Goal: Task Accomplishment & Management: Complete application form

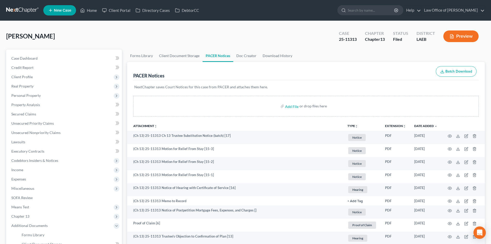
click at [20, 10] on link at bounding box center [22, 10] width 33 height 9
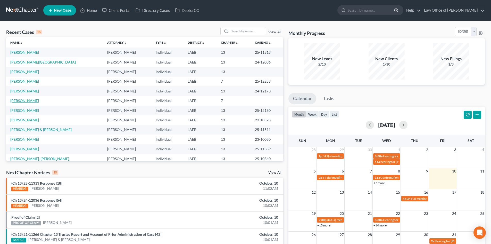
click at [22, 102] on link "[PERSON_NAME]" at bounding box center [24, 100] width 29 height 4
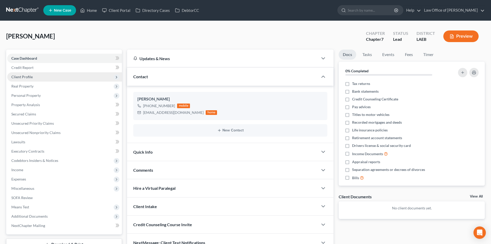
click at [25, 78] on span "Client Profile" at bounding box center [21, 77] width 21 height 4
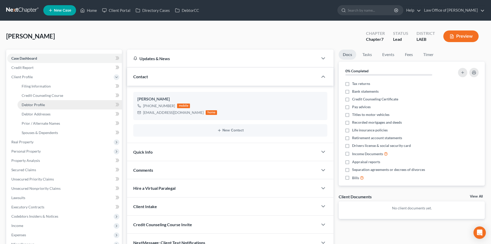
click at [29, 105] on span "Debtor Profile" at bounding box center [33, 104] width 23 height 4
select select "4"
select select "0"
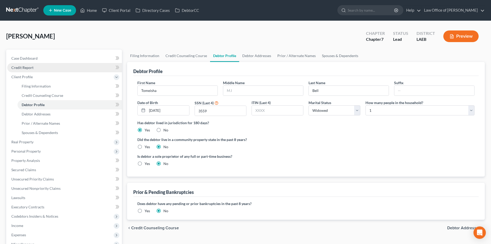
click at [24, 71] on link "Credit Report" at bounding box center [64, 67] width 115 height 9
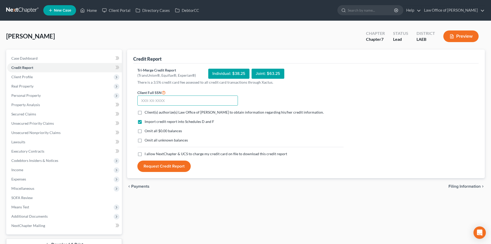
click at [167, 101] on input "text" at bounding box center [188, 100] width 101 height 10
click at [146, 112] on span "Client(s) authorize(s) Law Office of [PERSON_NAME] to obtain information regard…" at bounding box center [234, 112] width 179 height 4
click at [147, 112] on input "Client(s) authorize(s) Law Office of Sean Reichert to obtain information regard…" at bounding box center [148, 111] width 3 height 3
checkbox input "true"
click at [148, 131] on span "Omit all $0.00 balances" at bounding box center [163, 130] width 37 height 4
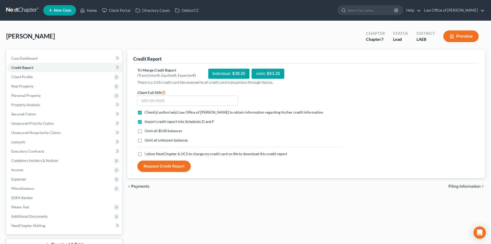
click at [148, 131] on input "Omit all $0.00 balances" at bounding box center [148, 129] width 3 height 3
checkbox input "true"
click at [148, 156] on span "I allow NextChapter & UCS to charge my credit card on file to download this cre…" at bounding box center [216, 153] width 143 height 4
click at [148, 155] on input "I allow NextChapter & UCS to charge my credit card on file to download this cre…" at bounding box center [148, 152] width 3 height 3
checkbox input "true"
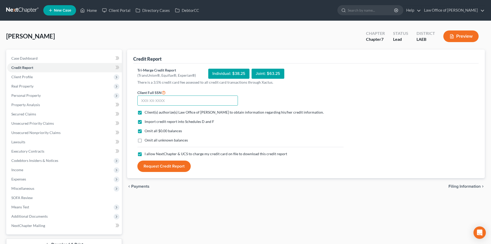
click at [151, 102] on input "text" at bounding box center [188, 100] width 101 height 10
click at [152, 102] on input "text" at bounding box center [188, 100] width 101 height 10
type input "433-63-3559"
click at [168, 166] on button "Request Credit Report" at bounding box center [164, 165] width 53 height 11
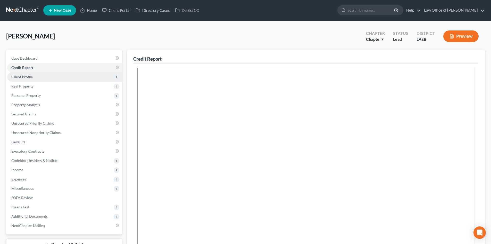
click at [30, 76] on span "Client Profile" at bounding box center [21, 77] width 21 height 4
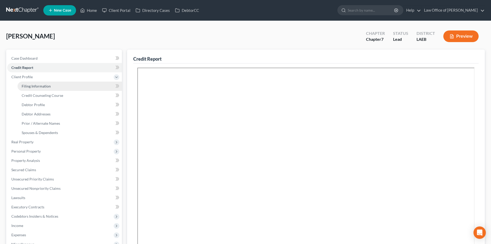
click at [33, 84] on span "Filing Information" at bounding box center [36, 86] width 29 height 4
select select "1"
select select "0"
select select "19"
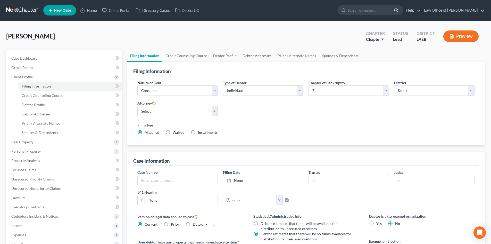
click at [256, 56] on link "Debtor Addresses" at bounding box center [257, 56] width 35 height 12
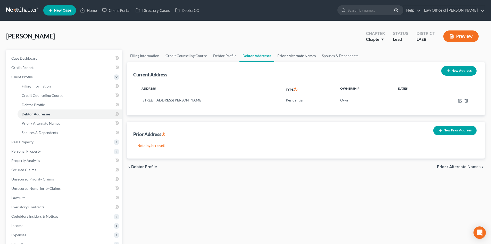
click at [292, 54] on link "Prior / Alternate Names" at bounding box center [296, 56] width 45 height 12
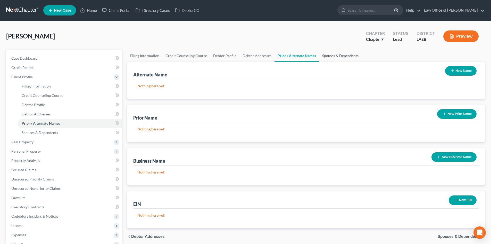
click at [331, 56] on link "Spouses & Dependents" at bounding box center [340, 56] width 43 height 12
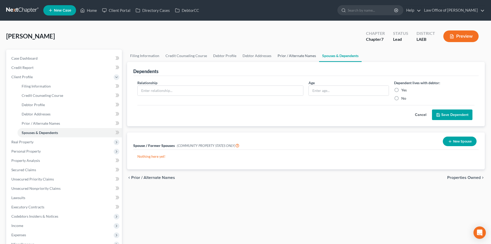
click at [294, 56] on link "Prior / Alternate Names" at bounding box center [297, 56] width 45 height 12
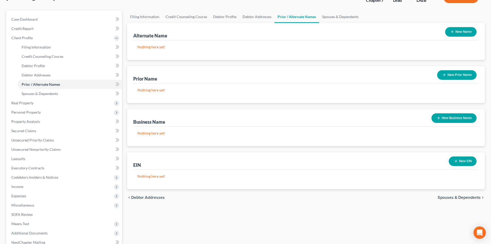
scroll to position [52, 0]
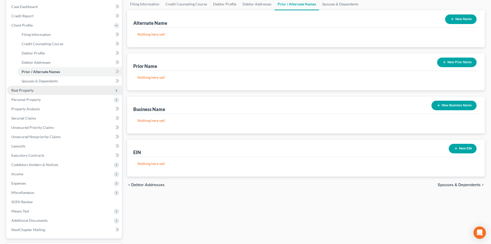
click at [29, 89] on span "Real Property" at bounding box center [22, 90] width 22 height 4
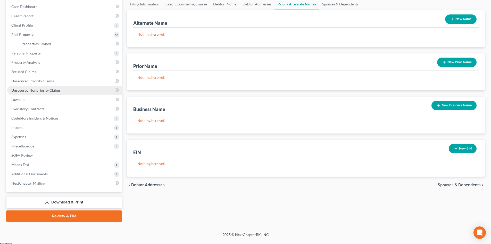
scroll to position [49, 0]
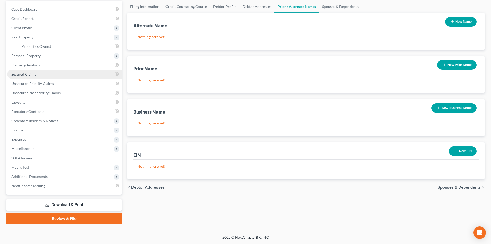
click at [25, 75] on span "Secured Claims" at bounding box center [23, 74] width 25 height 4
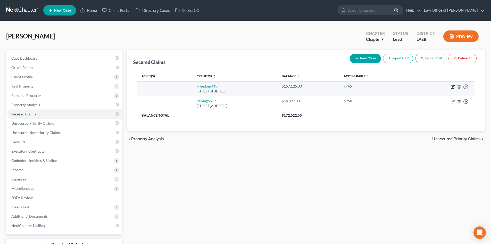
click at [452, 86] on icon "button" at bounding box center [452, 86] width 3 height 3
select select "15"
select select "0"
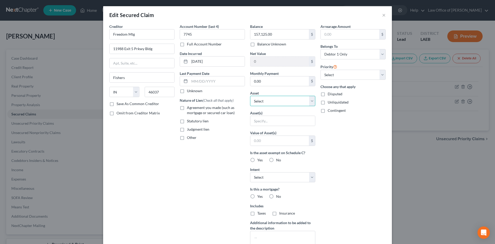
click at [284, 102] on select "Select Other Multiple Assets 113 Winnona Dr. - $0.0" at bounding box center [282, 101] width 65 height 10
select select "2"
click at [250, 96] on select "Select Other Multiple Assets 113 Winnona Dr. - $0.0" at bounding box center [282, 101] width 65 height 10
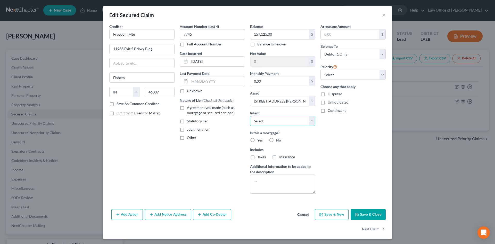
click at [284, 123] on select "Select Surrender Redeem Reaffirm Avoid Other" at bounding box center [282, 121] width 65 height 10
select select "0"
click at [250, 116] on select "Select Surrender Redeem Reaffirm Avoid Other" at bounding box center [282, 121] width 65 height 10
click at [257, 139] on label "Yes" at bounding box center [259, 140] width 5 height 5
click at [260, 139] on input "Yes" at bounding box center [261, 139] width 3 height 3
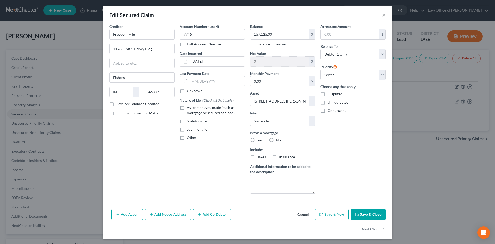
radio input "true"
click at [257, 158] on label "Taxes" at bounding box center [261, 156] width 9 height 5
click at [260, 158] on input "Taxes" at bounding box center [261, 155] width 3 height 3
checkbox input "true"
click at [279, 157] on label "Insurance" at bounding box center [287, 156] width 16 height 5
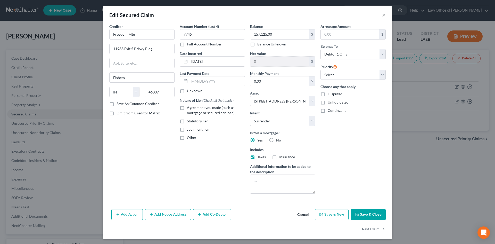
click at [281, 157] on input "Insurance" at bounding box center [282, 155] width 3 height 3
checkbox input "true"
click at [190, 109] on span "Agreement you made (such as mortgage or secured car loan)" at bounding box center [211, 110] width 48 height 10
click at [190, 108] on input "Agreement you made (such as mortgage or secured car loan)" at bounding box center [190, 106] width 3 height 3
checkbox input "true"
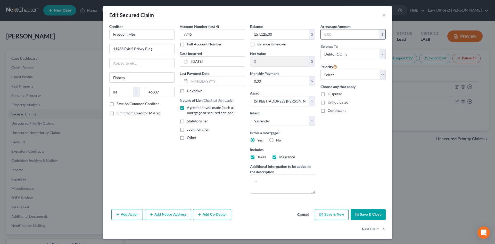
click at [335, 34] on input "text" at bounding box center [350, 34] width 59 height 10
type input "10,000"
click at [370, 213] on button "Save & Close" at bounding box center [368, 214] width 35 height 11
select select
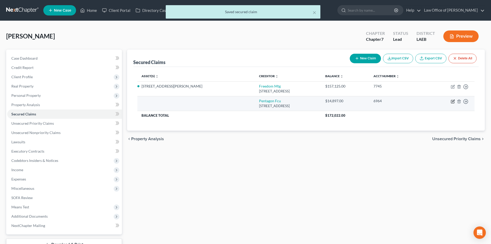
click at [453, 101] on icon "button" at bounding box center [454, 101] width 2 height 2
select select "48"
select select "0"
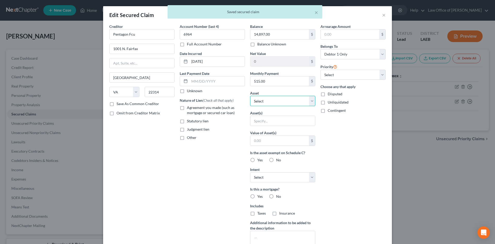
click at [277, 100] on select "Select Other Multiple Assets 113 Winnona Dr. - $0.0" at bounding box center [282, 101] width 65 height 10
select select "2"
click at [250, 96] on select "Select Other Multiple Assets 113 Winnona Dr. - $0.0" at bounding box center [282, 101] width 65 height 10
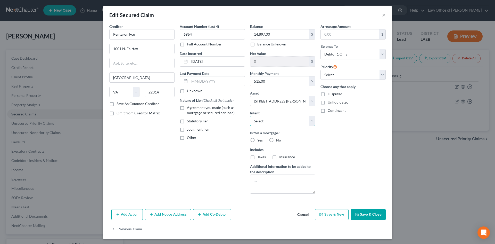
click at [270, 123] on select "Select Surrender Redeem Reaffirm Avoid Other" at bounding box center [282, 121] width 65 height 10
select select "0"
click at [250, 116] on select "Select Surrender Redeem Reaffirm Avoid Other" at bounding box center [282, 121] width 65 height 10
click at [257, 138] on label "Yes" at bounding box center [259, 140] width 5 height 5
click at [260, 138] on input "Yes" at bounding box center [261, 139] width 3 height 3
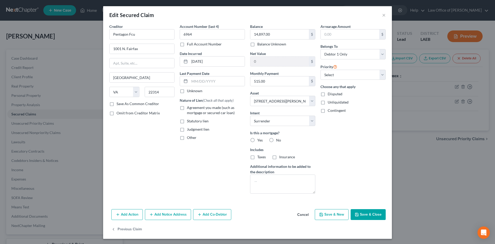
radio input "true"
click at [191, 108] on span "Agreement you made (such as mortgage or secured car loan)" at bounding box center [211, 110] width 48 height 10
click at [191, 108] on input "Agreement you made (such as mortgage or secured car loan)" at bounding box center [190, 106] width 3 height 3
checkbox input "true"
click at [354, 77] on select "Select 1st 2nd 3rd 4th 5th 6th 7th 8th 9th 10th 11th 12th 13th 14th 15th 16th 1…" at bounding box center [353, 75] width 65 height 10
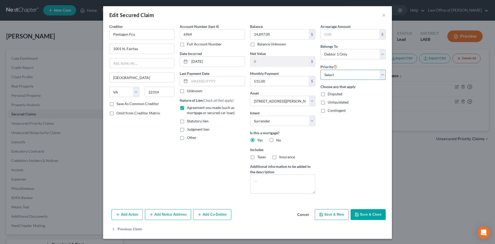
click at [354, 77] on select "Select 1st 2nd 3rd 4th 5th 6th 7th 8th 9th 10th 11th 12th 13th 14th 15th 16th 1…" at bounding box center [353, 75] width 65 height 10
select select "1"
click at [321, 70] on select "Select 1st 2nd 3rd 4th 5th 6th 7th 8th 9th 10th 11th 12th 13th 14th 15th 16th 1…" at bounding box center [353, 75] width 65 height 10
type input "0"
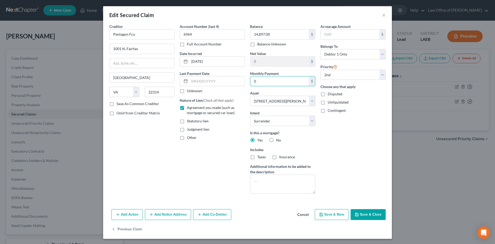
drag, startPoint x: 394, startPoint y: 176, endPoint x: 387, endPoint y: 175, distance: 7.6
click at [394, 176] on div "Edit Secured Claim × Creditor * Pentagon Fcu 1001 N. Fairfax Alexandria State A…" at bounding box center [247, 122] width 495 height 244
click at [368, 216] on button "Save & Close" at bounding box center [368, 214] width 35 height 11
select select
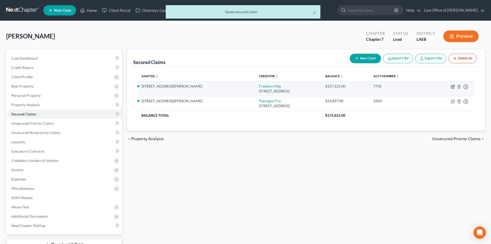
click at [452, 88] on icon "button" at bounding box center [452, 86] width 3 height 3
select select "15"
select select "0"
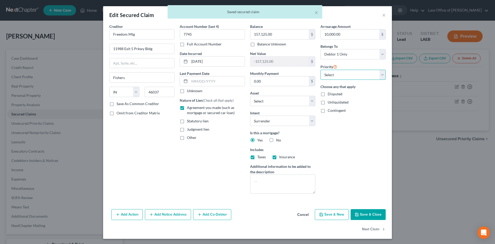
click at [344, 76] on select "Select 1st 3rd 4th 5th 6th 7th 8th 9th 10th 11th 12th 13th 14th 15th 16th 17th …" at bounding box center [353, 75] width 65 height 10
select select "0"
click at [321, 70] on select "Select 1st 3rd 4th 5th 6th 7th 8th 9th 10th 11th 12th 13th 14th 15th 16th 17th …" at bounding box center [353, 75] width 65 height 10
click at [368, 219] on button "Save & Close" at bounding box center [368, 214] width 35 height 11
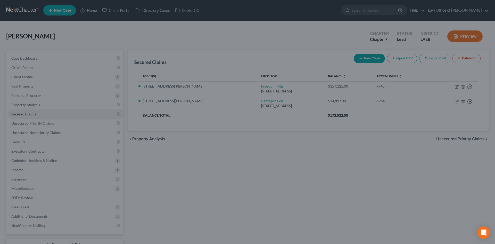
select select "2"
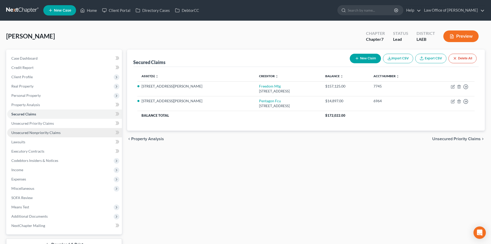
click at [37, 133] on span "Unsecured Nonpriority Claims" at bounding box center [35, 132] width 49 height 4
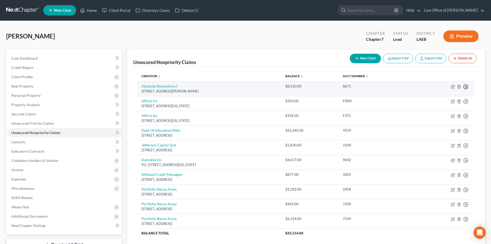
click at [465, 86] on icon "button" at bounding box center [466, 86] width 5 height 5
click at [434, 91] on link "Move to D" at bounding box center [442, 90] width 43 height 9
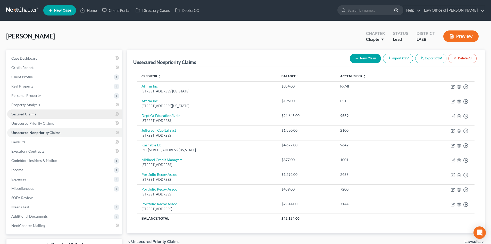
click at [21, 115] on span "Secured Claims" at bounding box center [23, 114] width 25 height 4
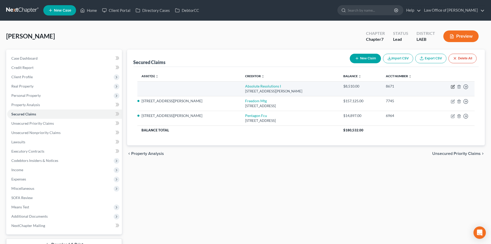
click at [454, 87] on icon "button" at bounding box center [454, 86] width 2 height 2
select select "24"
select select "0"
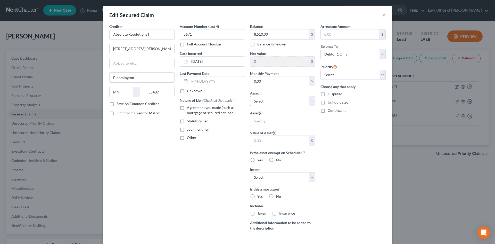
click at [267, 103] on select "Select Other Multiple Assets 113 Winnona Dr. - $0.0" at bounding box center [282, 101] width 65 height 10
select select "2"
click at [250, 96] on select "Select Other Multiple Assets 113 Winnona Dr. - $0.0" at bounding box center [282, 101] width 65 height 10
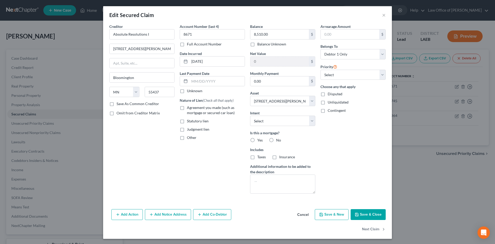
click at [276, 141] on label "No" at bounding box center [278, 140] width 5 height 5
click at [278, 141] on input "No" at bounding box center [279, 139] width 3 height 3
radio input "true"
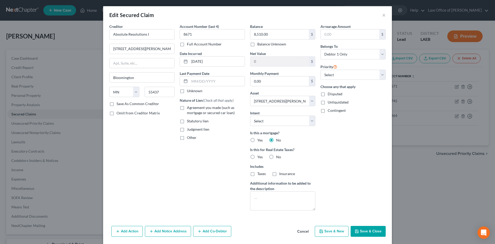
click at [276, 157] on label "No" at bounding box center [278, 156] width 5 height 5
click at [278, 157] on input "No" at bounding box center [279, 155] width 3 height 3
radio input "true"
click at [192, 128] on span "Judgment lien" at bounding box center [198, 129] width 22 height 4
click at [192, 128] on input "Judgment lien" at bounding box center [190, 128] width 3 height 3
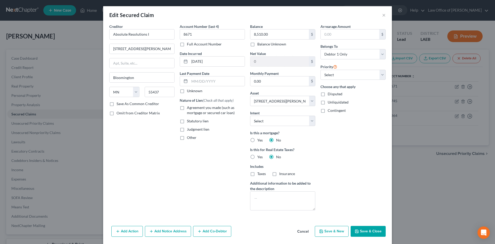
checkbox input "true"
click at [339, 78] on select "Select 3rd 4th 5th 6th 7th 8th 9th 10th 11th 12th 13th 14th 15th 16th 17th 18th…" at bounding box center [353, 75] width 65 height 10
select select "0"
click at [321, 70] on select "Select 3rd 4th 5th 6th 7th 8th 9th 10th 11th 12th 13th 14th 15th 16th 17th 18th…" at bounding box center [353, 75] width 65 height 10
click at [371, 229] on button "Save & Close" at bounding box center [368, 231] width 35 height 11
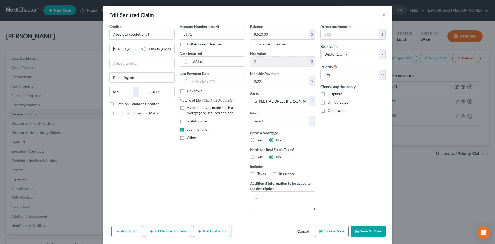
select select
select select "2"
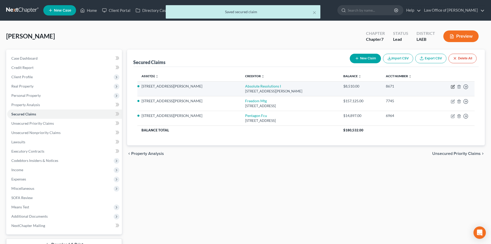
click at [455, 87] on icon "button" at bounding box center [452, 86] width 3 height 3
select select "24"
select select "0"
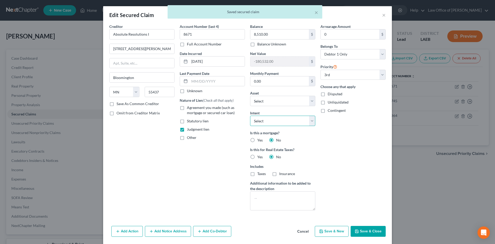
click at [286, 124] on select "Select Surrender Redeem Reaffirm Avoid Other" at bounding box center [282, 121] width 65 height 10
select select "0"
click at [250, 116] on select "Select Surrender Redeem Reaffirm Avoid Other" at bounding box center [282, 121] width 65 height 10
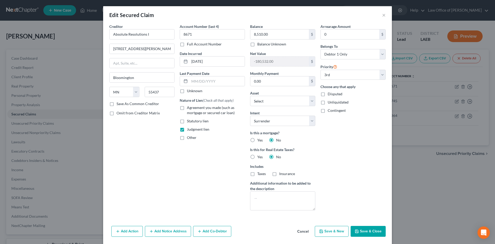
click at [366, 233] on button "Save & Close" at bounding box center [368, 231] width 35 height 11
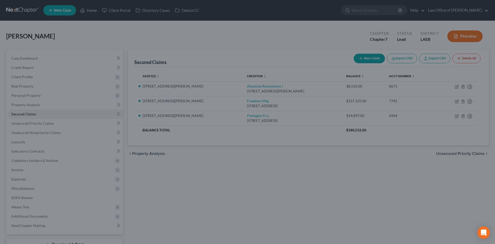
select select "2"
select select "0"
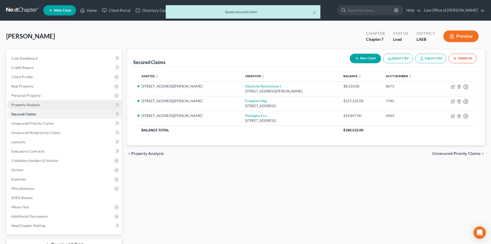
click at [21, 106] on span "Property Analysis" at bounding box center [25, 104] width 29 height 4
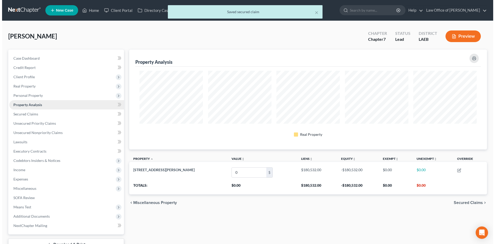
scroll to position [100, 358]
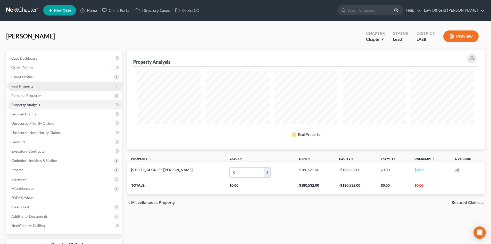
click at [14, 87] on span "Real Property" at bounding box center [22, 86] width 22 height 4
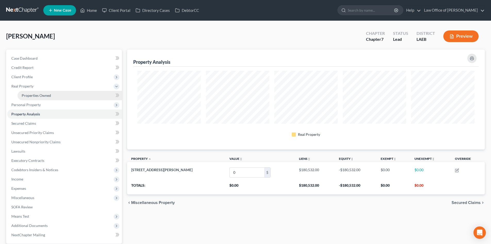
click at [25, 94] on span "Properties Owned" at bounding box center [36, 95] width 29 height 4
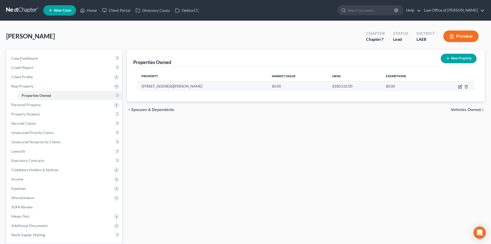
click at [461, 87] on icon "button" at bounding box center [461, 86] width 2 height 2
select select "19"
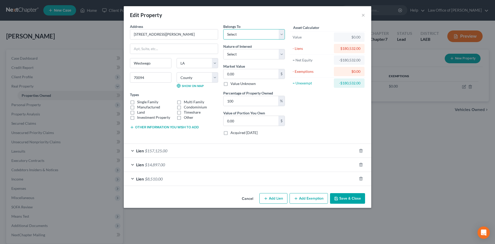
click at [239, 37] on select "Select Debtor 1 Only Debtor 2 Only Debtor 1 And Debtor 2 Only At Least One Of T…" at bounding box center [254, 34] width 62 height 10
select select "0"
click at [223, 29] on select "Select Debtor 1 Only Debtor 2 Only Debtor 1 And Debtor 2 Only At Least One Of T…" at bounding box center [254, 34] width 62 height 10
click at [247, 55] on select "Select Fee Simple Joint Tenant Life Estate Equitable Interest Future Interest T…" at bounding box center [254, 54] width 62 height 10
select select "0"
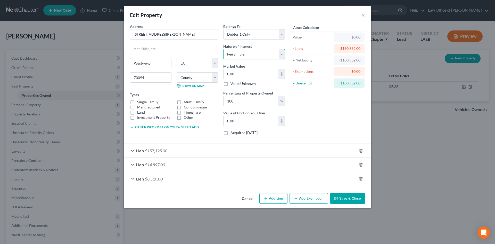
click at [223, 49] on select "Select Fee Simple Joint Tenant Life Estate Equitable Interest Future Interest T…" at bounding box center [254, 54] width 62 height 10
click at [240, 72] on input "0.00" at bounding box center [251, 74] width 55 height 10
type input "1"
type input "1.00"
type input "19"
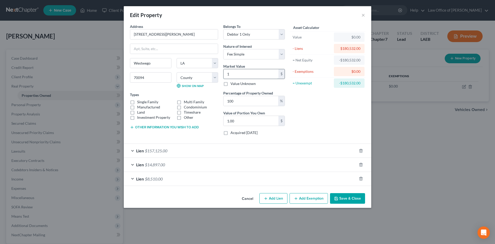
type input "19.00"
type input "190"
type input "190.00"
type input "1900"
type input "1,900.00"
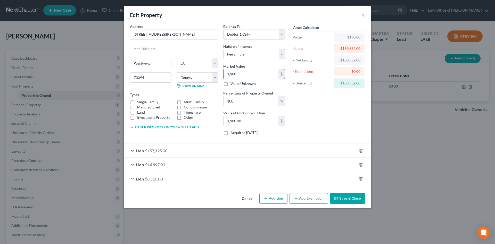
type input "1,9000"
type input "19,000.00"
type input "19,0000"
type input "190,000.00"
type input "190,000"
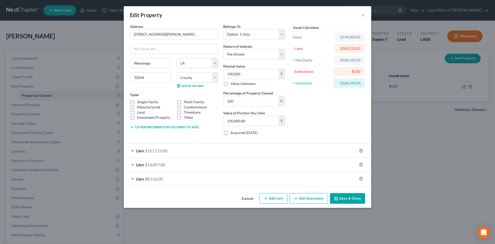
click at [147, 102] on label "Single Family" at bounding box center [147, 101] width 21 height 5
click at [143, 102] on input "Single Family" at bounding box center [140, 100] width 3 height 3
checkbox input "true"
click at [302, 197] on button "Add Exemption" at bounding box center [309, 198] width 38 height 11
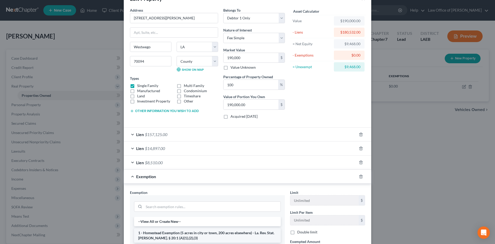
scroll to position [52, 0]
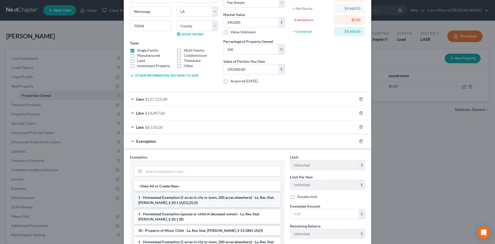
click at [164, 201] on li "1 - Homestead Exemption (5 acres in city or town, 200 acres elsewhere) - La. Re…" at bounding box center [207, 200] width 147 height 14
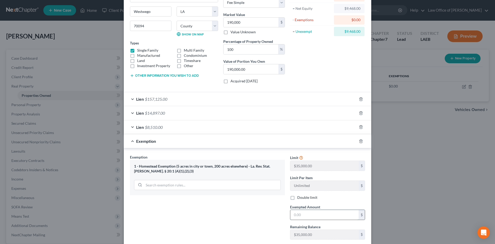
drag, startPoint x: 301, startPoint y: 216, endPoint x: 297, endPoint y: 218, distance: 3.9
click at [301, 216] on input "text" at bounding box center [324, 215] width 68 height 10
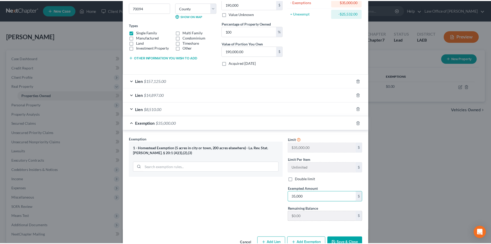
scroll to position [84, 0]
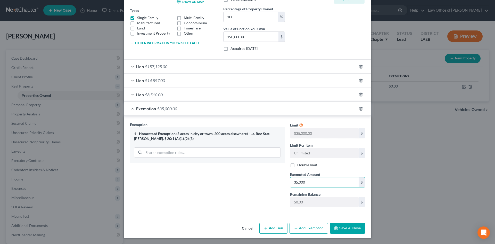
type input "35,000"
click at [347, 227] on button "Save & Close" at bounding box center [347, 228] width 35 height 11
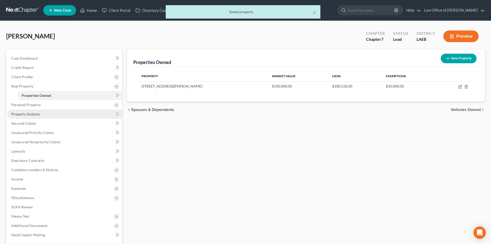
click at [26, 115] on span "Property Analysis" at bounding box center [25, 114] width 29 height 4
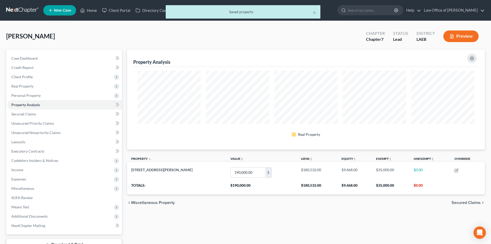
scroll to position [100, 358]
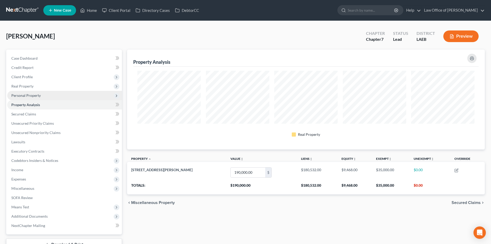
click at [41, 97] on span "Personal Property" at bounding box center [64, 95] width 115 height 9
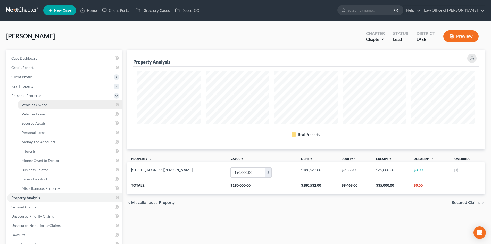
click at [43, 108] on link "Vehicles Owned" at bounding box center [70, 104] width 104 height 9
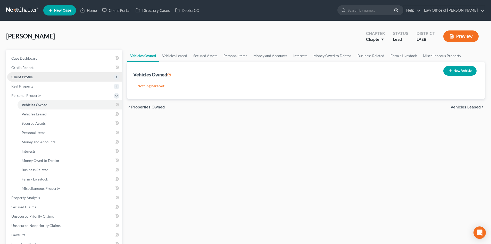
click at [20, 75] on span "Client Profile" at bounding box center [21, 77] width 21 height 4
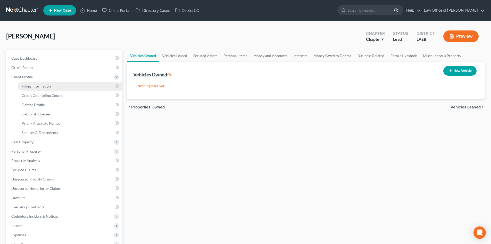
click at [28, 85] on span "Filing Information" at bounding box center [36, 86] width 29 height 4
select select "1"
select select "0"
select select "34"
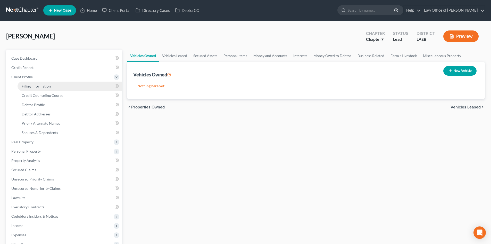
select select "0"
select select "19"
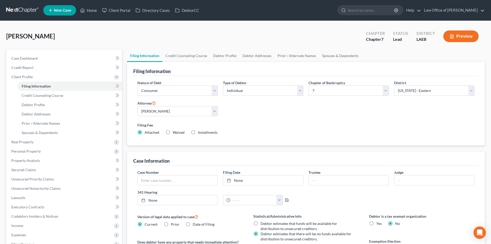
click at [198, 132] on label "Installments Installments" at bounding box center [208, 132] width 20 height 5
click at [200, 132] on input "Installments Installments" at bounding box center [201, 131] width 3 height 3
radio input "true"
radio input "false"
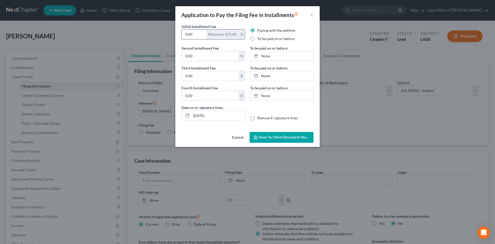
click at [196, 36] on input "0.00" at bounding box center [194, 34] width 24 height 10
type input "84.50"
click at [271, 54] on link "None" at bounding box center [282, 56] width 63 height 10
click at [257, 40] on label "To be paid on or before:" at bounding box center [276, 38] width 38 height 5
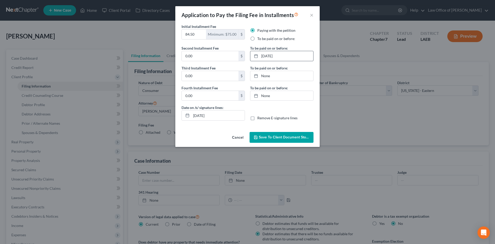
click at [260, 39] on input "To be paid on or before:" at bounding box center [261, 37] width 3 height 3
radio input "true"
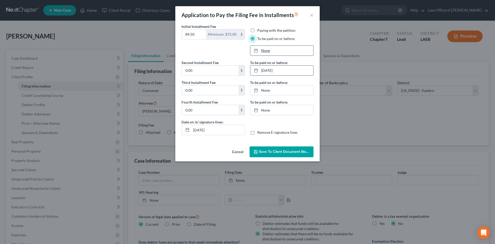
type input "[DATE]"
click at [270, 52] on link "None" at bounding box center [282, 51] width 63 height 10
click at [275, 72] on link "10/24/2025" at bounding box center [282, 71] width 63 height 10
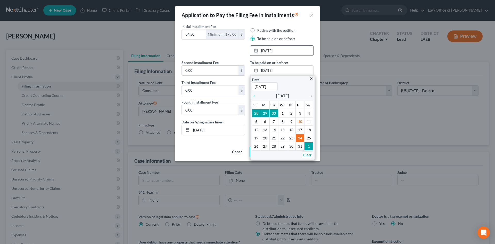
click at [311, 95] on icon "chevron_right" at bounding box center [310, 96] width 7 height 4
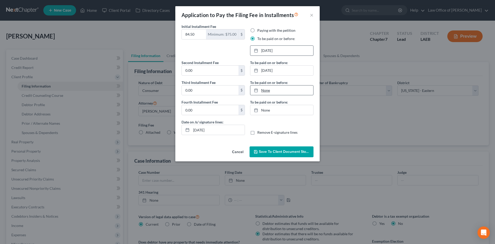
type input "[DATE]"
click at [268, 90] on link "[DATE]" at bounding box center [282, 90] width 63 height 10
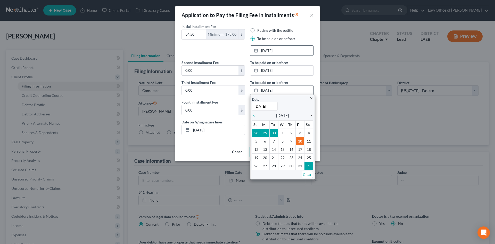
click at [310, 117] on icon "chevron_right" at bounding box center [310, 116] width 7 height 4
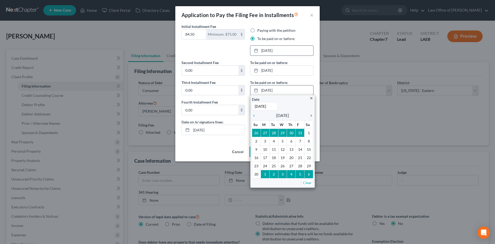
click at [309, 117] on icon "chevron_right" at bounding box center [310, 116] width 7 height 4
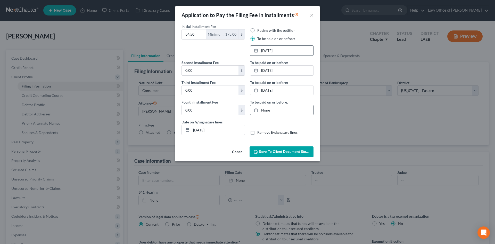
type input "[DATE]"
click at [276, 110] on link "[DATE]" at bounding box center [282, 110] width 63 height 10
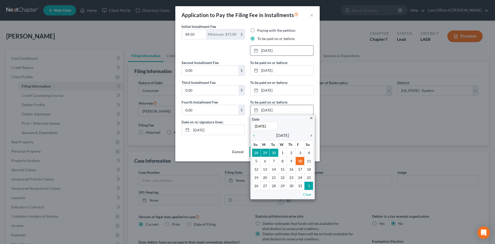
click at [311, 136] on icon "chevron_right" at bounding box center [310, 135] width 7 height 4
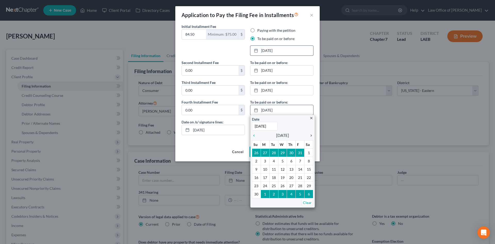
click at [311, 136] on icon "chevron_right" at bounding box center [310, 135] width 7 height 4
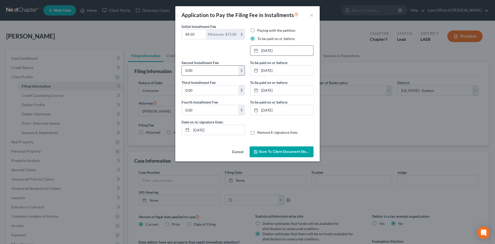
click at [193, 69] on input "0.00" at bounding box center [210, 71] width 57 height 10
type input "84.50"
click at [200, 97] on div "Second Installment Fee 84.50 $ Third Installment Fee 0.00 $ Fourth Installment …" at bounding box center [213, 89] width 69 height 59
click at [197, 88] on input "0.00" at bounding box center [210, 90] width 57 height 10
type input "84.50"
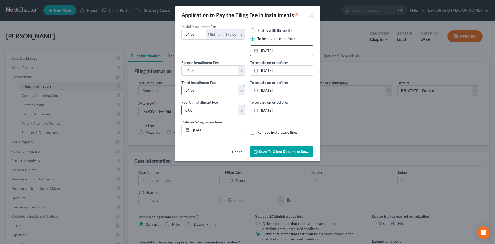
click at [195, 108] on input "0.00" at bounding box center [210, 110] width 57 height 10
type input "84.50"
click at [285, 151] on span "Save to Client Document Storage" at bounding box center [286, 151] width 55 height 4
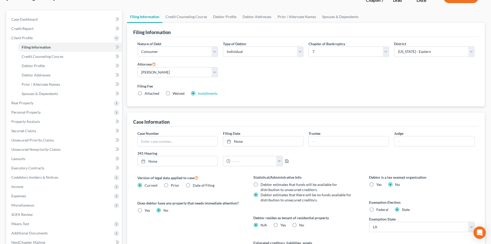
scroll to position [52, 0]
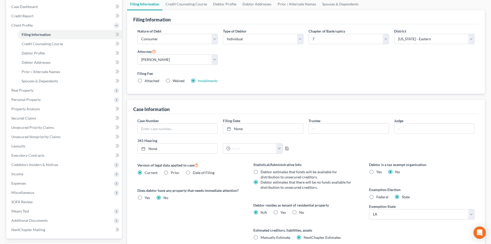
click at [300, 211] on label "No" at bounding box center [302, 212] width 5 height 5
click at [302, 211] on input "No" at bounding box center [303, 211] width 3 height 3
radio input "true"
radio input "false"
click at [31, 193] on span "Miscellaneous" at bounding box center [22, 192] width 23 height 4
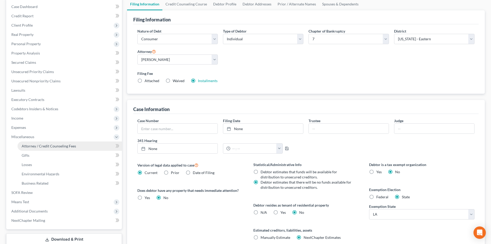
click at [52, 146] on span "Attorney / Credit Counseling Fees" at bounding box center [49, 146] width 54 height 4
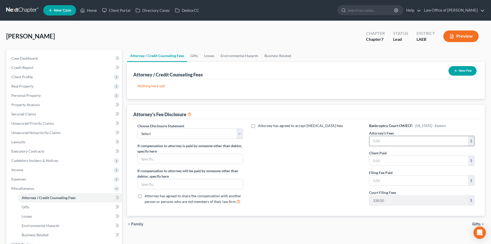
click at [389, 143] on input "text" at bounding box center [419, 141] width 99 height 10
type input "1,500"
type input "00"
click at [286, 150] on div "Attorney has agreed to accept retainer fees" at bounding box center [306, 166] width 116 height 86
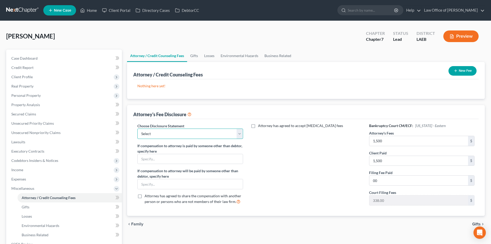
click at [219, 134] on select "Select Law Office Of Sean Reichert" at bounding box center [191, 133] width 106 height 10
select select "0"
click at [138, 128] on select "Select Law Office Of Sean Reichert" at bounding box center [191, 133] width 106 height 10
click at [465, 68] on button "New Fee" at bounding box center [463, 71] width 28 height 10
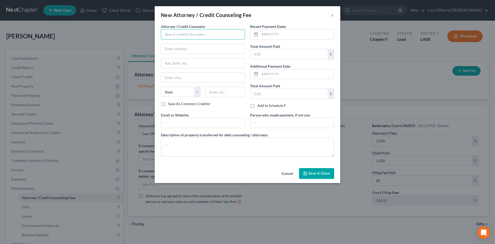
click at [195, 38] on input "text" at bounding box center [203, 34] width 84 height 10
type input "Sean Reichert, Esq."
type input "4035 Washington Ave."
type input "New Orleans"
select select "19"
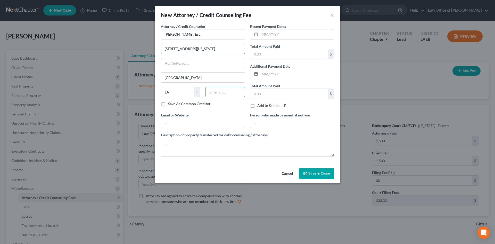
type input "70125"
type input "[PERSON_NAME][EMAIL_ADDRESS][DOMAIN_NAME]"
click at [279, 36] on input "text" at bounding box center [297, 34] width 74 height 10
type input "10/08/2025"
type input "1,500"
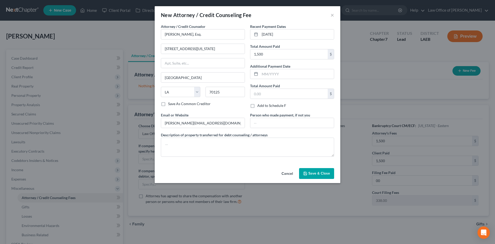
click at [316, 174] on span "Save & Close" at bounding box center [320, 173] width 22 height 4
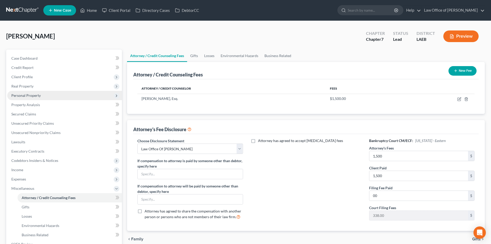
click at [43, 95] on span "Personal Property" at bounding box center [64, 95] width 115 height 9
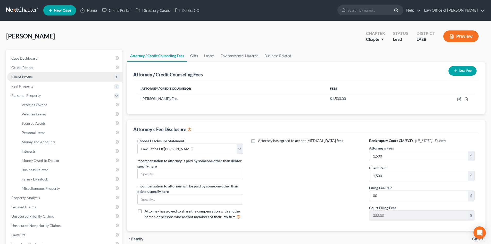
click at [22, 75] on span "Client Profile" at bounding box center [21, 77] width 21 height 4
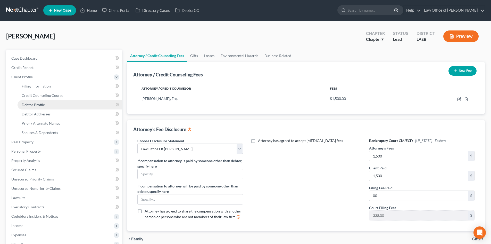
click at [36, 105] on span "Debtor Profile" at bounding box center [33, 104] width 23 height 4
select select "4"
select select "0"
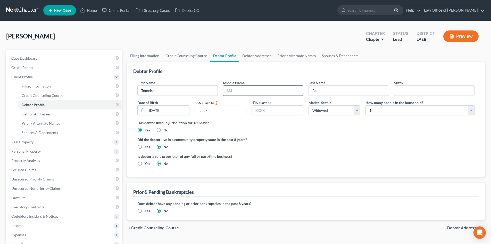
click at [235, 92] on input "text" at bounding box center [263, 91] width 80 height 10
drag, startPoint x: 272, startPoint y: 89, endPoint x: 225, endPoint y: 90, distance: 47.0
click at [225, 90] on input "Dion" at bounding box center [263, 91] width 80 height 10
type input "Williams"
click at [286, 57] on link "Prior / Alternate Names" at bounding box center [296, 56] width 45 height 12
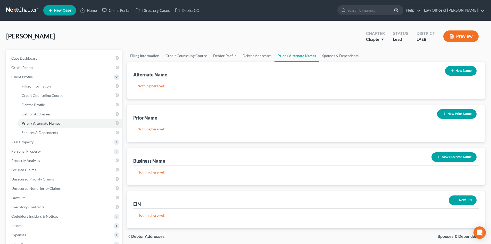
click at [459, 113] on button "New Prior Name" at bounding box center [457, 114] width 39 height 10
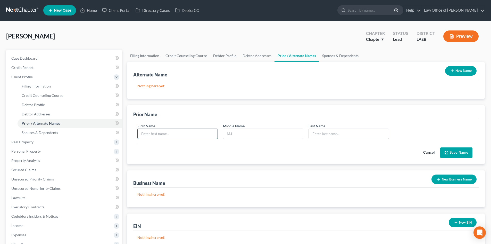
click at [142, 135] on input "text" at bounding box center [178, 134] width 80 height 10
type input "Tomeisha"
type input "Dion"
type input "Williams"
click at [458, 153] on button "Save Name" at bounding box center [457, 152] width 32 height 11
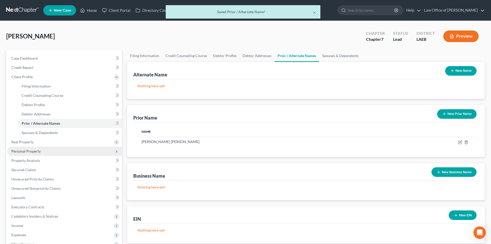
click at [52, 152] on span "Personal Property" at bounding box center [64, 151] width 115 height 9
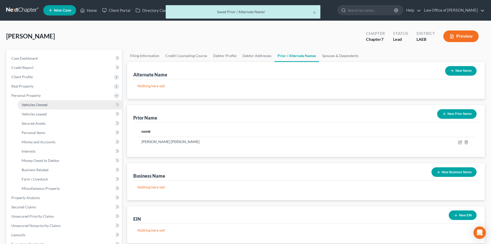
click at [45, 108] on link "Vehicles Owned" at bounding box center [70, 104] width 104 height 9
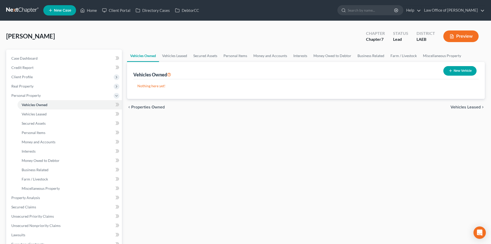
click at [462, 69] on button "New Vehicle" at bounding box center [460, 71] width 33 height 10
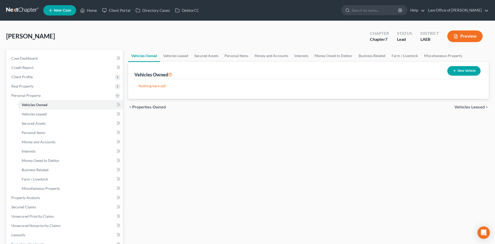
select select "0"
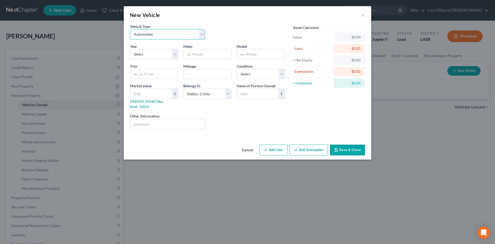
click at [162, 38] on select "Select Automobile Truck Trailer Watercraft Aircraft Motor Home Atv Other Vehicle" at bounding box center [167, 34] width 75 height 10
click at [149, 55] on select "Select 2026 2025 2024 2023 2022 2021 2020 2019 2018 2017 2016 2015 2014 2013 20…" at bounding box center [154, 54] width 48 height 10
select select "7"
click at [130, 49] on select "Select 2026 2025 2024 2023 2022 2021 2020 2019 2018 2017 2016 2015 2014 2013 20…" at bounding box center [154, 54] width 48 height 10
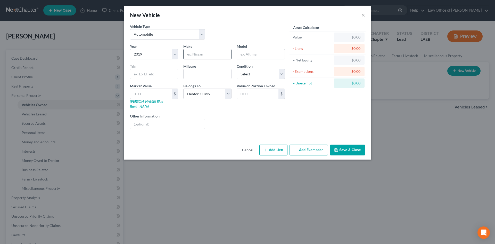
click at [205, 58] on input "text" at bounding box center [208, 54] width 48 height 10
type input "Nissan"
type input "Altima"
type input "109000"
click at [259, 70] on select "Select Excellent Very Good Good Fair Poor" at bounding box center [261, 74] width 48 height 10
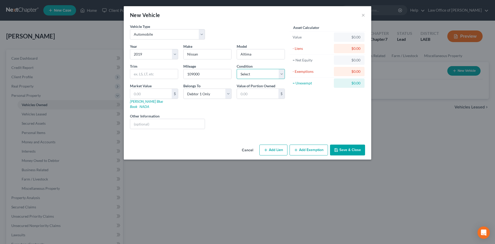
select select "3"
click at [237, 69] on select "Select Excellent Very Good Good Fair Poor" at bounding box center [261, 74] width 48 height 10
click at [154, 94] on input "text" at bounding box center [151, 94] width 42 height 10
type input "9"
type input "9.00"
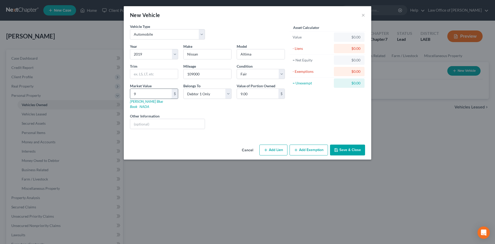
type input "99"
type input "99.00"
type input "998"
type input "998.00"
type input "9988"
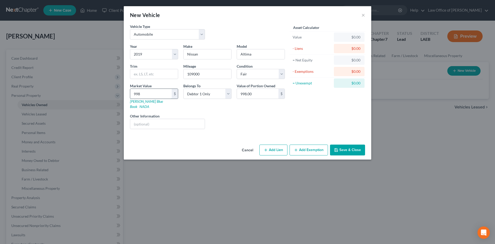
type input "9,988.00"
type input "9,988"
click at [347, 147] on button "Save & Close" at bounding box center [347, 149] width 35 height 11
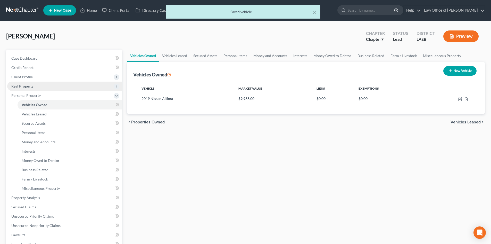
click at [31, 88] on span "Real Property" at bounding box center [64, 86] width 115 height 9
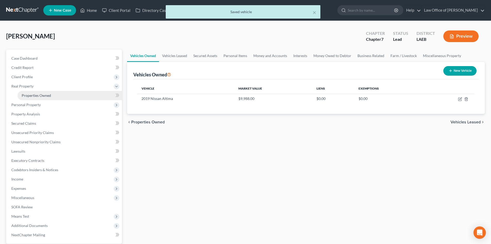
click at [42, 95] on span "Properties Owned" at bounding box center [36, 95] width 29 height 4
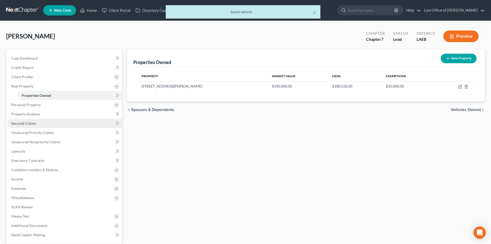
click at [36, 126] on link "Secured Claims" at bounding box center [64, 123] width 115 height 9
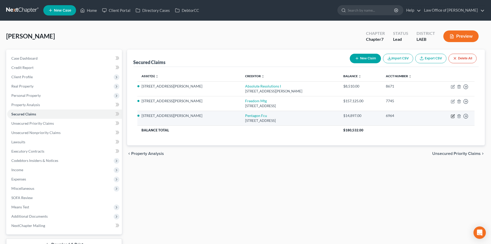
click at [453, 116] on icon "button" at bounding box center [453, 116] width 4 height 4
select select "48"
select select "2"
select select "0"
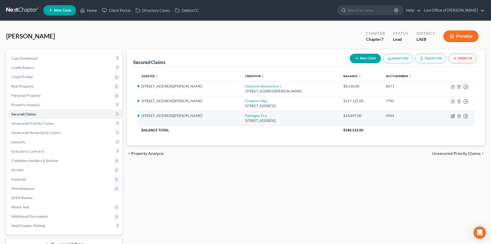
select select "0"
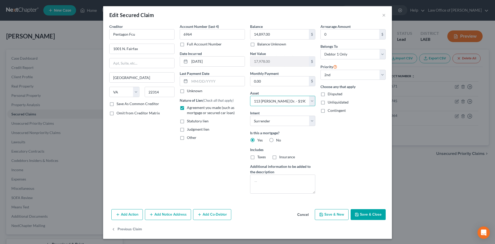
click at [287, 103] on select "Select Other Multiple Assets 113 Winnona Dr. - $190000.0 2019 Nissan Altima - $…" at bounding box center [282, 101] width 65 height 10
select select "3"
click at [250, 96] on select "Select Other Multiple Assets 113 Winnona Dr. - $190000.0 2019 Nissan Altima - $…" at bounding box center [282, 101] width 65 height 10
select select "1"
click at [351, 148] on div "Arrearage Amount 0 $ Belongs To * Select Debtor 1 Only Debtor 2 Only Debtor 1 A…" at bounding box center [353, 111] width 70 height 174
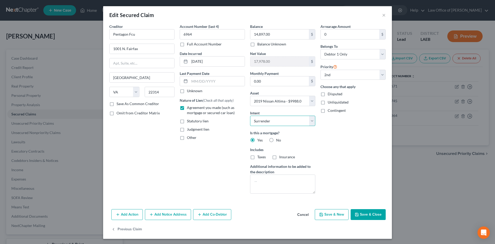
click at [282, 125] on select "Select Surrender Redeem Reaffirm Avoid Other" at bounding box center [282, 121] width 65 height 10
select select "4"
click at [250, 116] on select "Select Surrender Redeem Reaffirm Avoid Other" at bounding box center [282, 121] width 65 height 10
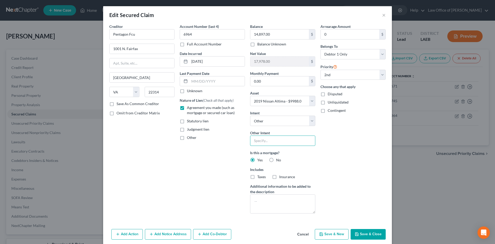
click at [267, 139] on input "text" at bounding box center [282, 140] width 65 height 10
type input "Pay and Retain"
click at [348, 148] on div "Arrearage Amount 0 $ Belongs To * Select Debtor 1 Only Debtor 2 Only Debtor 1 A…" at bounding box center [353, 121] width 70 height 194
click at [345, 76] on select "Select 1st 2nd 3rd 4th 5th 6th 7th 8th 9th 10th 11th 12th 13th 14th 15th 16th 1…" at bounding box center [353, 75] width 65 height 10
select select "0"
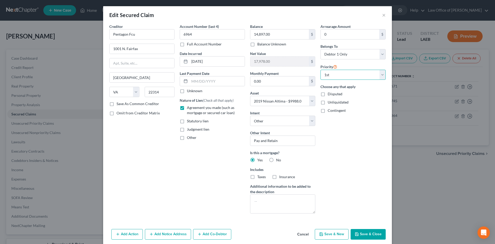
click at [321, 70] on select "Select 1st 2nd 3rd 4th 5th 6th 7th 8th 9th 10th 11th 12th 13th 14th 15th 16th 1…" at bounding box center [353, 75] width 65 height 10
click at [276, 159] on label "No" at bounding box center [278, 159] width 5 height 5
click at [278, 159] on input "No" at bounding box center [279, 158] width 3 height 3
radio input "true"
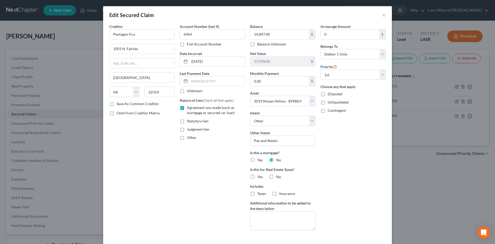
scroll to position [38, 0]
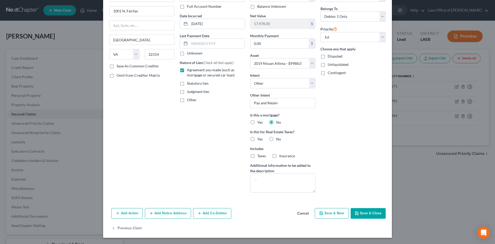
click at [373, 214] on button "Save & Close" at bounding box center [368, 213] width 35 height 11
select select
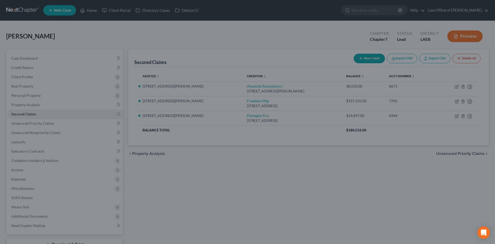
type input "-4,909.00"
select select "3"
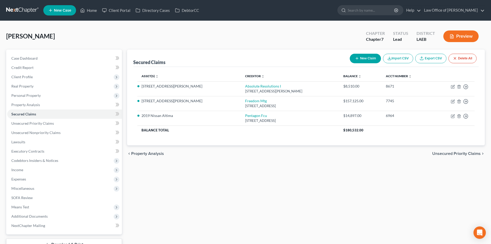
click at [362, 58] on button "New Claim" at bounding box center [365, 59] width 31 height 10
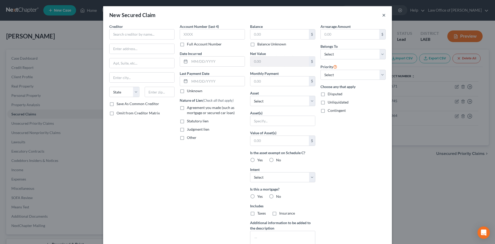
click at [383, 16] on button "×" at bounding box center [384, 15] width 4 height 6
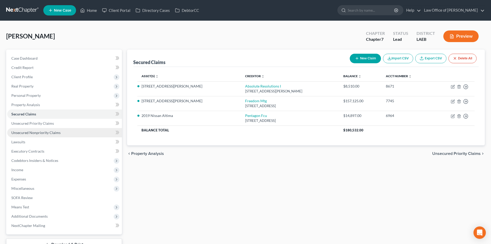
click at [38, 129] on link "Unsecured Nonpriority Claims" at bounding box center [64, 132] width 115 height 9
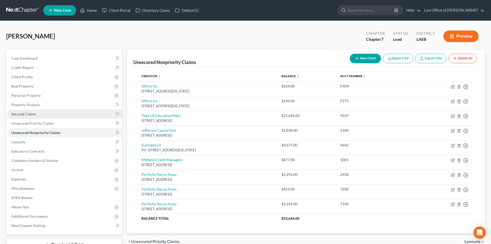
click at [26, 116] on span "Secured Claims" at bounding box center [23, 114] width 25 height 4
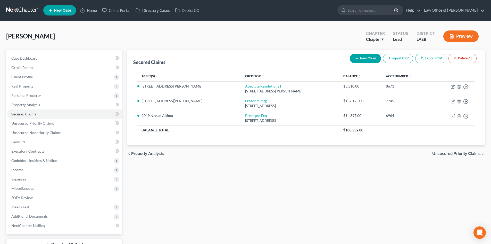
click at [356, 60] on icon "button" at bounding box center [357, 58] width 4 height 4
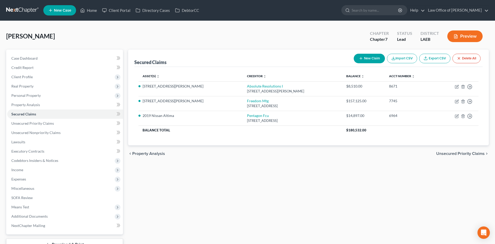
select select "0"
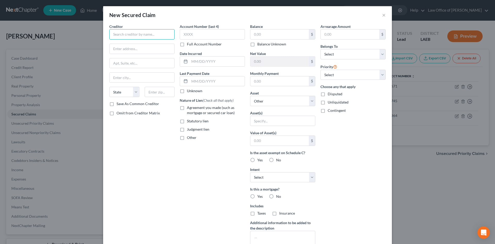
click at [143, 36] on input "text" at bounding box center [141, 34] width 65 height 10
type input "US Dept. of Housing and Urban Development"
click at [118, 49] on input "text" at bounding box center [142, 49] width 65 height 10
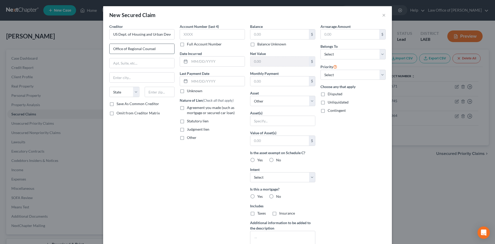
type input "Office of Regional Counsel"
type input "307 W. 7th Street, Suite 1000"
type input "76102"
type input "Fort Worth"
select select "45"
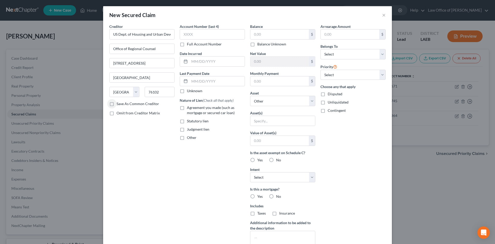
click at [147, 141] on div "Creditor * US Dept. of Housing and Urban Development Office of Regional Counsel…" at bounding box center [142, 139] width 70 height 230
click at [196, 34] on input "text" at bounding box center [212, 34] width 65 height 10
type input "0132"
click at [271, 34] on input "text" at bounding box center [280, 34] width 59 height 10
type input "20,829"
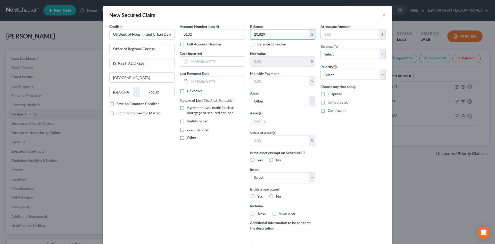
click at [212, 108] on span "Agreement you made (such as mortgage or secured car loan)" at bounding box center [211, 110] width 48 height 10
click at [192, 108] on input "Agreement you made (such as mortgage or secured car loan)" at bounding box center [190, 106] width 3 height 3
checkbox input "true"
click at [330, 74] on select "Select 1st 2nd 3rd 4th 5th 6th 7th 8th 9th 10th 11th 12th 13th 14th 15th 16th 1…" at bounding box center [353, 75] width 65 height 10
select select "1"
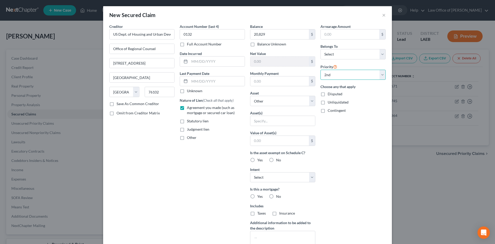
click at [321, 70] on select "Select 1st 2nd 3rd 4th 5th 6th 7th 8th 9th 10th 11th 12th 13th 14th 15th 16th 1…" at bounding box center [353, 75] width 65 height 10
click at [272, 103] on select "Select Other Multiple Assets 113 Winnona Dr. - $190000.0 2019 Nissan Altima - $…" at bounding box center [282, 101] width 65 height 10
select select "2"
click at [250, 96] on select "Select Other Multiple Assets 113 Winnona Dr. - $190000.0 2019 Nissan Altima - $…" at bounding box center [282, 101] width 65 height 10
select select "0"
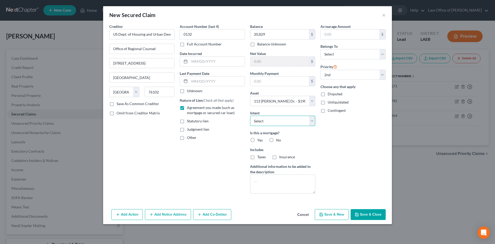
click at [263, 118] on select "Select Surrender Redeem Reaffirm Avoid Other" at bounding box center [282, 121] width 65 height 10
select select "0"
click at [250, 116] on select "Select Surrender Redeem Reaffirm Avoid Other" at bounding box center [282, 121] width 65 height 10
click at [257, 140] on label "Yes" at bounding box center [259, 140] width 5 height 5
click at [260, 140] on input "Yes" at bounding box center [261, 139] width 3 height 3
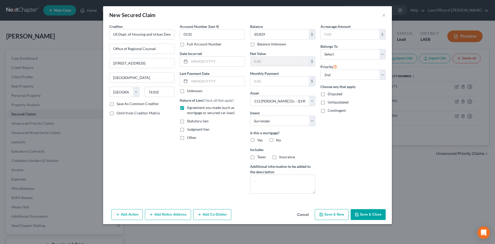
radio input "true"
click at [341, 52] on select "Select Debtor 1 Only Debtor 2 Only Debtor 1 And Debtor 2 Only At Least One Of T…" at bounding box center [353, 54] width 65 height 10
select select "0"
click at [321, 49] on select "Select Debtor 1 Only Debtor 2 Only Debtor 1 And Debtor 2 Only At Least One Of T…" at bounding box center [353, 54] width 65 height 10
click at [371, 215] on button "Save & Close" at bounding box center [368, 214] width 35 height 11
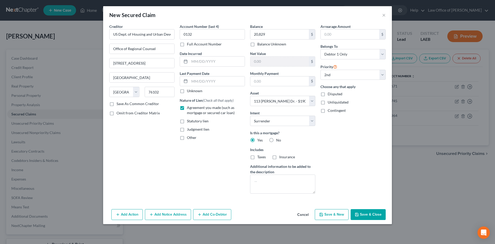
select select
select select "1"
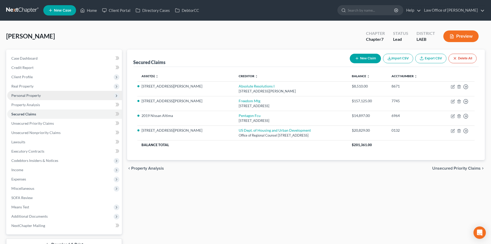
click at [22, 95] on span "Personal Property" at bounding box center [25, 95] width 29 height 4
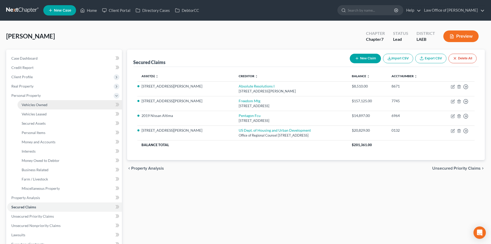
click at [30, 103] on span "Vehicles Owned" at bounding box center [35, 104] width 26 height 4
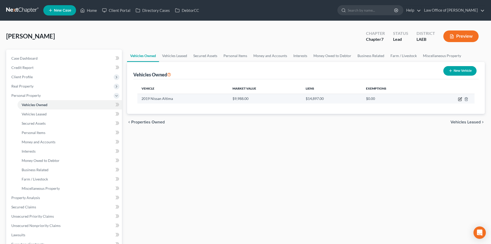
click at [461, 98] on icon "button" at bounding box center [461, 98] width 2 height 2
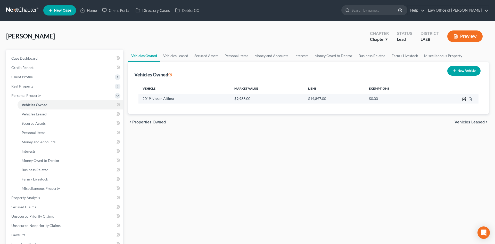
select select "0"
select select "7"
select select "3"
select select "0"
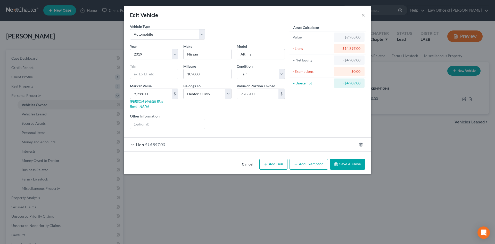
click at [306, 160] on button "Add Exemption" at bounding box center [309, 164] width 38 height 11
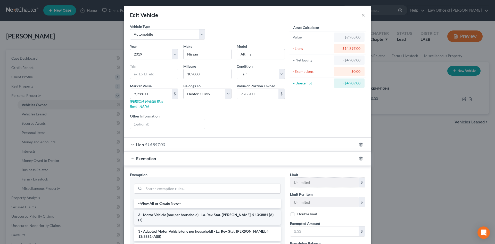
click at [193, 212] on li "3 - Motor Vehicle (one per household) - La. Rev. Stat. Ann. § 13:3881 (A)(7)" at bounding box center [207, 217] width 147 height 14
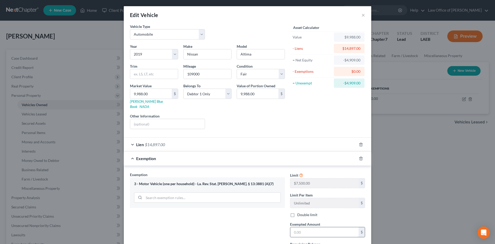
click at [326, 228] on input "text" at bounding box center [324, 232] width 68 height 10
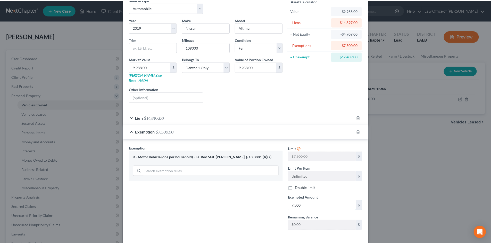
scroll to position [45, 0]
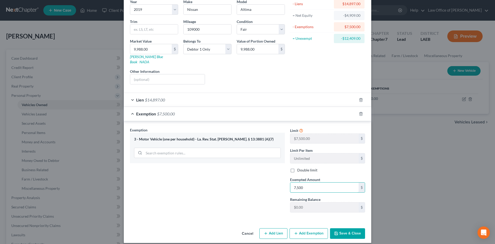
type input "7,500"
click at [342, 228] on button "Save & Close" at bounding box center [347, 233] width 35 height 11
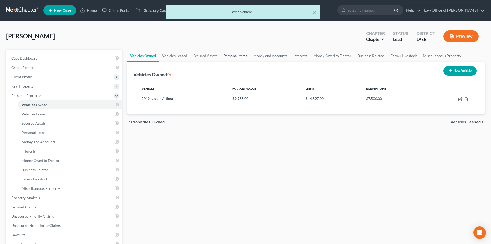
click at [246, 56] on link "Personal Items" at bounding box center [236, 56] width 30 height 12
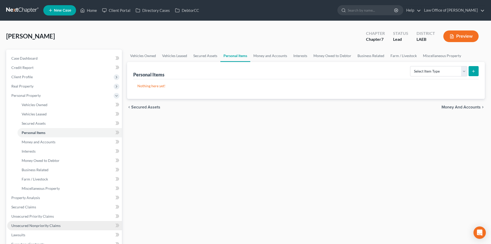
click at [31, 222] on link "Unsecured Nonpriority Claims" at bounding box center [64, 225] width 115 height 9
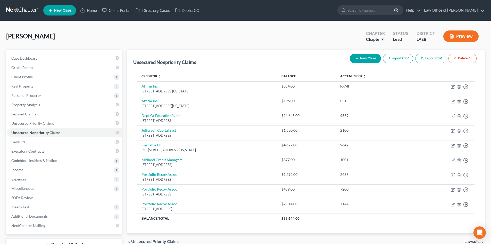
click at [364, 58] on button "New Claim" at bounding box center [365, 59] width 31 height 10
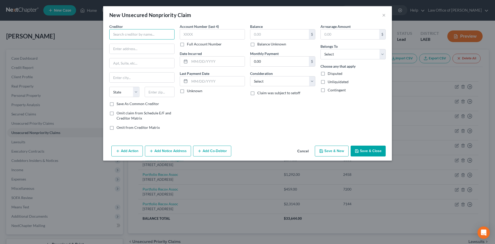
click at [116, 35] on input "text" at bounding box center [141, 34] width 65 height 10
type input "Oschner Health"
type input "C/O Gordon Armstrong, III, PC"
type input "PO Box 1464"
type input "36633"
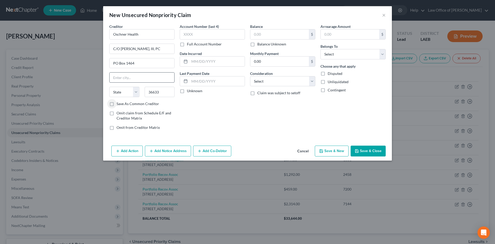
type input "Mobile"
select select "0"
click at [225, 116] on div "Account Number (last 4) Full Account Number Date Incurred Last Payment Date Unk…" at bounding box center [212, 79] width 70 height 110
click at [196, 28] on label "Account Number (last 4)" at bounding box center [199, 26] width 39 height 5
click at [196, 31] on input "text" at bounding box center [212, 34] width 65 height 10
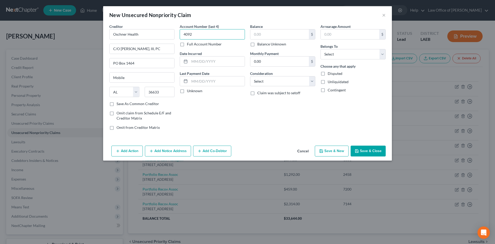
type input "4092"
type input "4/16/2024"
type input "674"
click at [279, 82] on select "Select Cable / Satellite Services Collection Agency Credit Card Debt Debt Couns…" at bounding box center [282, 81] width 65 height 10
select select "9"
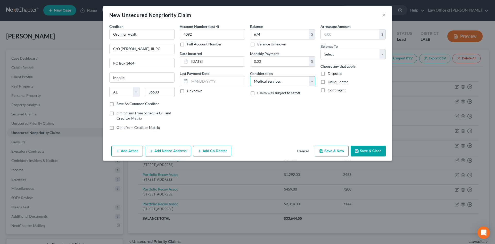
click at [250, 76] on select "Select Cable / Satellite Services Collection Agency Credit Card Debt Debt Couns…" at bounding box center [282, 81] width 65 height 10
click at [351, 50] on select "Select Debtor 1 Only Debtor 2 Only Debtor 1 And Debtor 2 Only At Least One Of T…" at bounding box center [353, 54] width 65 height 10
select select "0"
click at [321, 49] on select "Select Debtor 1 Only Debtor 2 Only Debtor 1 And Debtor 2 Only At Least One Of T…" at bounding box center [353, 54] width 65 height 10
click at [375, 153] on button "Save & Close" at bounding box center [368, 151] width 35 height 11
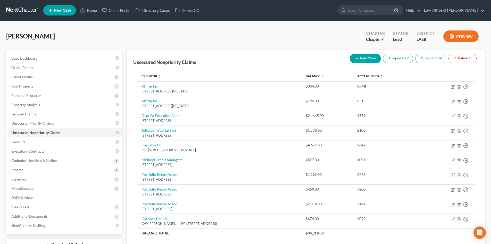
click at [370, 51] on div "Unsecured Nonpriority Claims New Claim Import CSV Export CSV Delete All" at bounding box center [306, 58] width 346 height 17
click at [367, 57] on button "New Claim" at bounding box center [365, 59] width 31 height 10
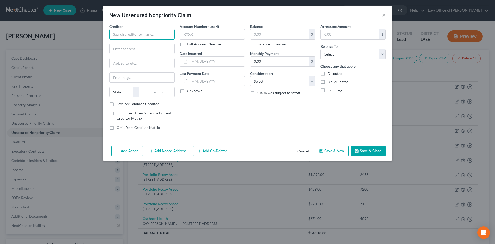
click at [130, 34] on input "text" at bounding box center [141, 34] width 65 height 10
type input "AT&T Uverse"
type input "C/O Credence"
click at [150, 61] on input "4222 Trinity Mills" at bounding box center [142, 63] width 65 height 10
type input "4222 Trinity Mills, Suite 260"
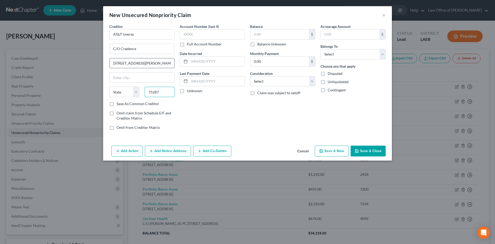
type input "75287"
type input "Dallas"
select select "45"
click at [195, 36] on input "text" at bounding box center [212, 34] width 65 height 10
type input "7124"
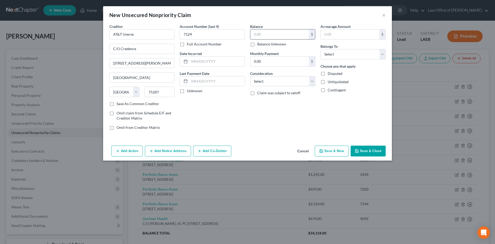
click at [255, 32] on input "text" at bounding box center [280, 34] width 59 height 10
type input "198"
click at [267, 81] on select "Select Cable / Satellite Services Collection Agency Credit Card Debt Debt Couns…" at bounding box center [282, 81] width 65 height 10
select select "1"
click at [250, 76] on select "Select Cable / Satellite Services Collection Agency Credit Card Debt Debt Couns…" at bounding box center [282, 81] width 65 height 10
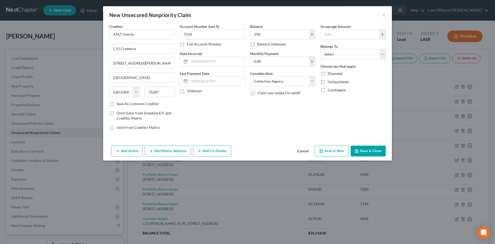
click at [266, 109] on div "Balance 198.00 $ Balance Unknown Balance Undetermined 198 $ Balance Unknown Mon…" at bounding box center [283, 79] width 70 height 110
click at [215, 63] on input "text" at bounding box center [217, 61] width 55 height 10
drag, startPoint x: 344, startPoint y: 55, endPoint x: 344, endPoint y: 59, distance: 3.4
click at [344, 55] on select "Select Debtor 1 Only Debtor 2 Only Debtor 1 And Debtor 2 Only At Least One Of T…" at bounding box center [353, 54] width 65 height 10
select select "0"
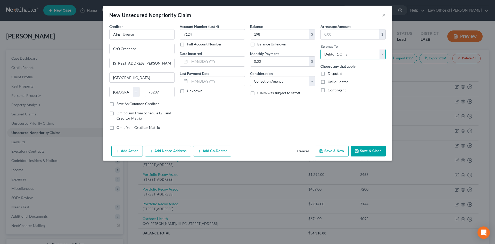
click at [321, 49] on select "Select Debtor 1 Only Debtor 2 Only Debtor 1 And Debtor 2 Only At Least One Of T…" at bounding box center [353, 54] width 65 height 10
click at [373, 148] on button "Save & Close" at bounding box center [368, 151] width 35 height 11
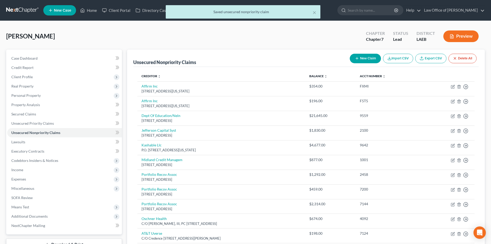
click at [358, 59] on icon "button" at bounding box center [357, 58] width 4 height 4
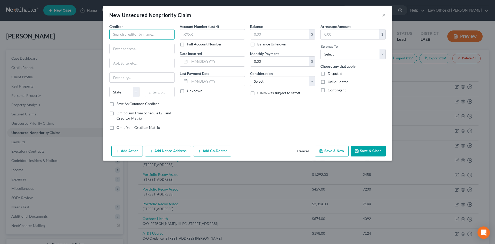
click at [136, 38] on input "text" at bounding box center [141, 34] width 65 height 10
type input "Cashnet USA"
drag, startPoint x: 146, startPoint y: 34, endPoint x: 79, endPoint y: 39, distance: 67.3
click at [79, 39] on div "New Unsecured Nonpriority Claim × Creditor * Cashnet USA State AL AK AR AZ CA C…" at bounding box center [247, 122] width 495 height 244
click at [303, 151] on button "Cancel" at bounding box center [303, 151] width 20 height 10
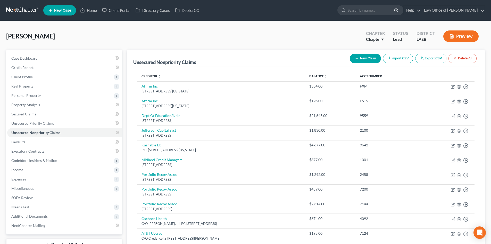
click at [357, 59] on line "button" at bounding box center [357, 58] width 0 height 2
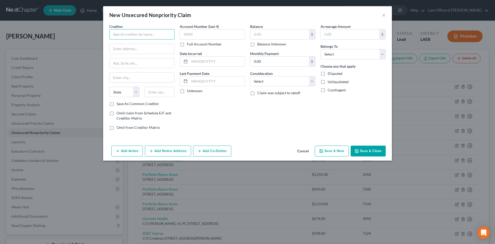
click at [117, 35] on input "text" at bounding box center [141, 34] width 65 height 10
click at [119, 35] on input "Realtime Capital" at bounding box center [141, 34] width 65 height 10
type input "Reel Time Capital"
click at [119, 48] on input "text" at bounding box center [142, 49] width 65 height 10
type input "PO Box 26244"
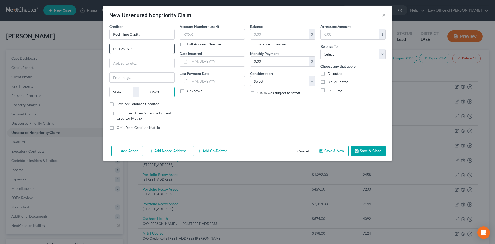
type input "33623"
type input "Tampa"
select select "9"
click at [217, 112] on div "Account Number (last 4) Full Account Number Date Incurred Last Payment Date Unk…" at bounding box center [212, 79] width 70 height 110
click at [197, 36] on input "text" at bounding box center [212, 34] width 65 height 10
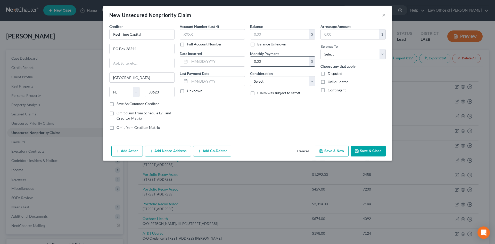
click at [264, 60] on input "0.00" at bounding box center [280, 61] width 59 height 10
click at [263, 32] on input "text" at bounding box center [280, 34] width 59 height 10
type input "3,429"
click at [275, 83] on select "Select Cable / Satellite Services Collection Agency Credit Card Debt Debt Couns…" at bounding box center [282, 81] width 65 height 10
select select "2"
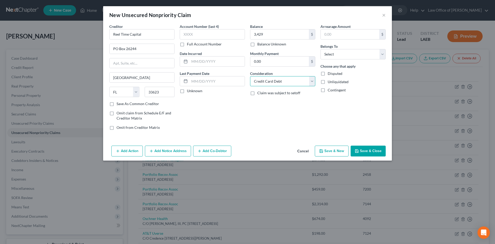
click at [250, 76] on select "Select Cable / Satellite Services Collection Agency Credit Card Debt Debt Couns…" at bounding box center [282, 81] width 65 height 10
click at [267, 117] on div "Balance 3,429.00 $ Balance Unknown Balance Undetermined 3,429 $ Balance Unknown…" at bounding box center [283, 79] width 70 height 110
click at [338, 46] on span "Belongs To" at bounding box center [329, 46] width 17 height 4
drag, startPoint x: 340, startPoint y: 53, endPoint x: 342, endPoint y: 59, distance: 6.1
click at [340, 53] on select "Select Debtor 1 Only Debtor 2 Only Debtor 1 And Debtor 2 Only At Least One Of T…" at bounding box center [353, 54] width 65 height 10
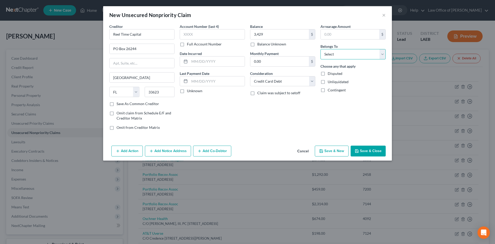
select select "0"
click at [321, 49] on select "Select Debtor 1 Only Debtor 2 Only Debtor 1 And Debtor 2 Only At Least One Of T…" at bounding box center [353, 54] width 65 height 10
click at [280, 114] on div "Balance 3,429.00 $ Balance Unknown Balance Undetermined 3,429 $ Balance Unknown…" at bounding box center [283, 79] width 70 height 110
click at [365, 153] on button "Save & Close" at bounding box center [368, 151] width 35 height 11
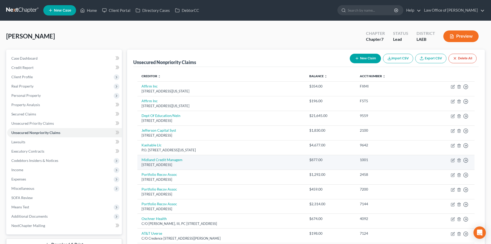
scroll to position [52, 0]
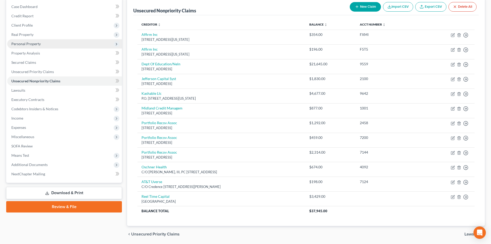
click at [30, 46] on span "Personal Property" at bounding box center [64, 43] width 115 height 9
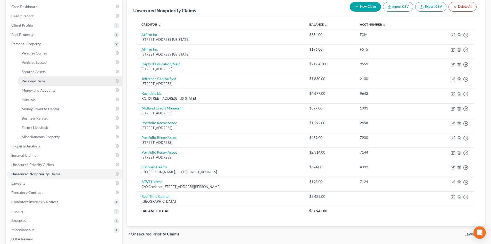
click at [39, 80] on span "Personal Items" at bounding box center [34, 81] width 24 height 4
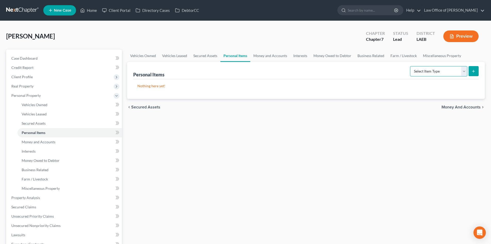
click at [446, 68] on select "Select Item Type Clothing Collectibles Of Value Electronics Firearms Household …" at bounding box center [438, 71] width 57 height 10
select select "household_goods"
click at [411, 66] on select "Select Item Type Clothing Collectibles Of Value Electronics Firearms Household …" at bounding box center [438, 71] width 57 height 10
click at [473, 74] on button "submit" at bounding box center [474, 71] width 10 height 10
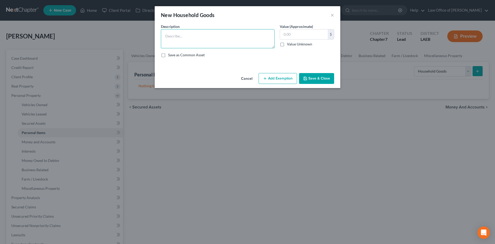
click at [183, 41] on textarea at bounding box center [218, 38] width 114 height 19
type textarea "Furniture and Small Appliances"
type input "3,000"
click at [287, 78] on button "Add Exemption" at bounding box center [278, 78] width 38 height 11
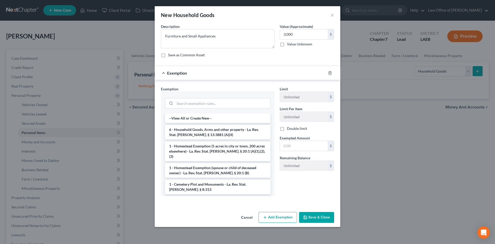
click at [208, 134] on li "6 - Household Goods, Arms and other property - La. Rev. Stat. Ann. § 13:3881 (A…" at bounding box center [218, 132] width 106 height 14
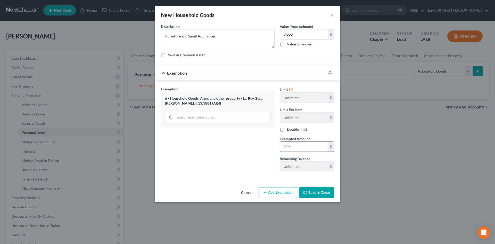
click at [298, 145] on input "text" at bounding box center [304, 147] width 48 height 10
type input "3,000"
click at [310, 191] on button "Save & Close" at bounding box center [316, 192] width 35 height 11
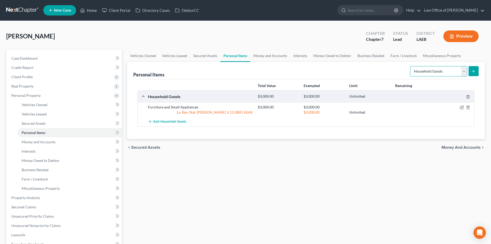
click at [438, 70] on select "Select Item Type Clothing Collectibles Of Value Electronics Firearms Household …" at bounding box center [438, 71] width 57 height 10
select select "clothing"
click at [411, 66] on select "Select Item Type Clothing Collectibles Of Value Electronics Firearms Household …" at bounding box center [438, 71] width 57 height 10
click at [475, 71] on icon "submit" at bounding box center [474, 71] width 4 height 4
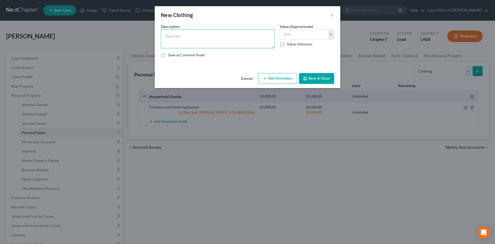
click at [213, 43] on textarea at bounding box center [218, 38] width 114 height 19
type textarea "F"
type textarea "Clothing"
type input "200"
click at [273, 79] on button "Add Exemption" at bounding box center [278, 78] width 38 height 11
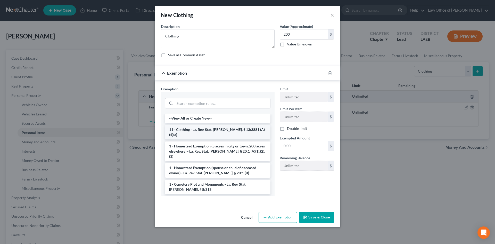
click at [198, 129] on li "11 - Clothing - La. Rev. Stat. Ann. § 13:3881 (A)(4)(a)" at bounding box center [218, 132] width 106 height 14
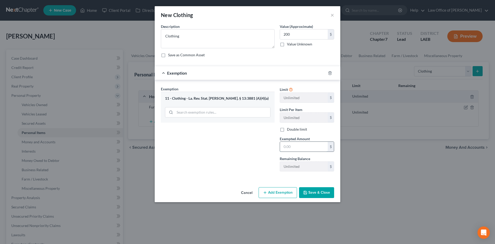
click at [301, 147] on input "text" at bounding box center [304, 147] width 48 height 10
type input "200"
click at [321, 193] on button "Save & Close" at bounding box center [316, 192] width 35 height 11
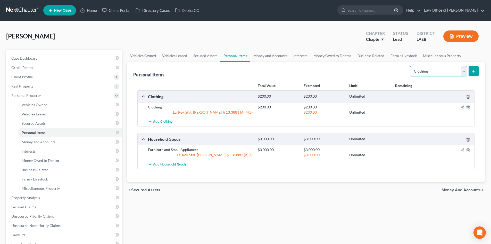
click at [460, 72] on select "Select Item Type Clothing Collectibles Of Value Electronics Firearms Household …" at bounding box center [438, 71] width 57 height 10
select select "jewelry"
click at [411, 66] on select "Select Item Type Clothing Collectibles Of Value Electronics Firearms Household …" at bounding box center [438, 71] width 57 height 10
click at [473, 72] on icon "submit" at bounding box center [474, 71] width 4 height 4
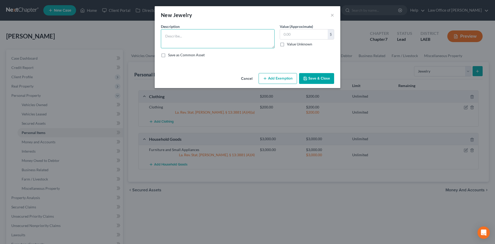
click at [214, 43] on textarea at bounding box center [218, 38] width 114 height 19
type textarea "Costume Jewelry"
click at [316, 75] on button "Save & Close" at bounding box center [316, 78] width 35 height 11
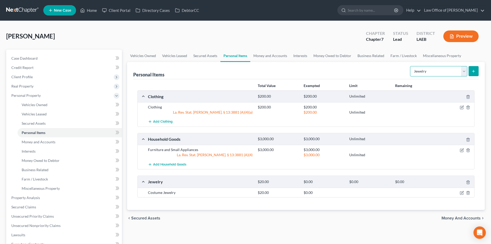
click at [458, 70] on select "Select Item Type Clothing Collectibles Of Value Electronics Firearms Household …" at bounding box center [438, 71] width 57 height 10
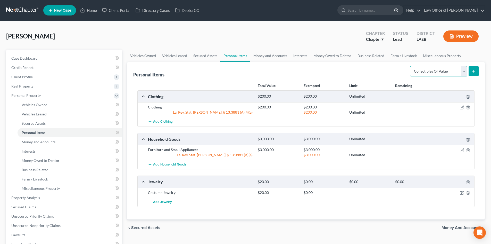
click at [411, 66] on select "Select Item Type Clothing Collectibles Of Value Electronics Firearms Household …" at bounding box center [438, 71] width 57 height 10
click at [441, 74] on select "Select Item Type Clothing Collectibles Of Value Electronics Firearms Household …" at bounding box center [438, 71] width 57 height 10
click at [411, 66] on select "Select Item Type Clothing Collectibles Of Value Electronics Firearms Household …" at bounding box center [438, 71] width 57 height 10
click at [475, 70] on icon "submit" at bounding box center [474, 71] width 4 height 4
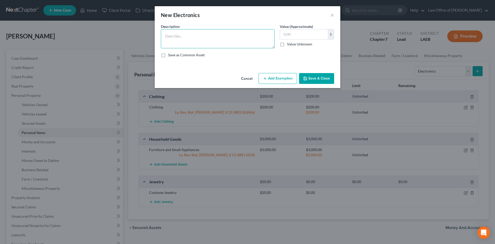
click at [200, 40] on textarea at bounding box center [218, 38] width 114 height 19
click at [310, 77] on button "Save & Close" at bounding box center [316, 78] width 35 height 11
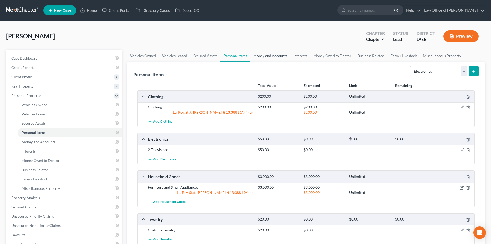
click at [273, 55] on link "Money and Accounts" at bounding box center [271, 56] width 40 height 12
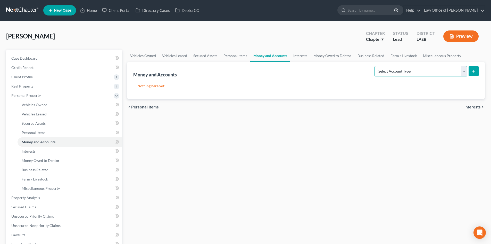
click at [454, 71] on select "Select Account Type Brokerage Cash on Hand Certificates of Deposit Checking Acc…" at bounding box center [421, 71] width 93 height 10
click at [376, 66] on select "Select Account Type Brokerage Cash on Hand Certificates of Deposit Checking Acc…" at bounding box center [421, 71] width 93 height 10
click at [477, 70] on button "submit" at bounding box center [474, 71] width 10 height 10
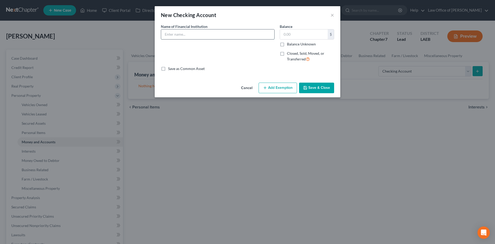
click at [200, 37] on input "text" at bounding box center [217, 34] width 113 height 10
click at [300, 33] on input "text" at bounding box center [304, 34] width 48 height 10
click at [317, 89] on button "Save & Close" at bounding box center [316, 88] width 35 height 11
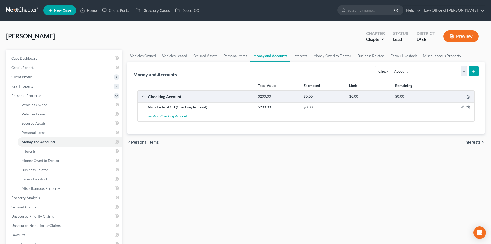
click at [474, 71] on icon "submit" at bounding box center [474, 71] width 4 height 4
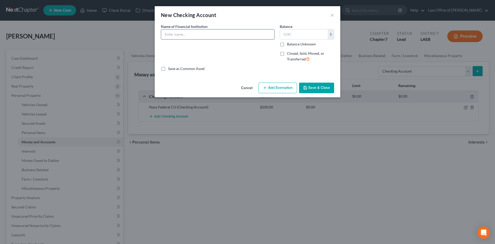
drag, startPoint x: 217, startPoint y: 34, endPoint x: 214, endPoint y: 34, distance: 2.8
click at [217, 34] on input "text" at bounding box center [217, 34] width 113 height 10
drag, startPoint x: 250, startPoint y: 87, endPoint x: 285, endPoint y: 87, distance: 35.4
click at [250, 87] on button "Cancel" at bounding box center [247, 88] width 20 height 10
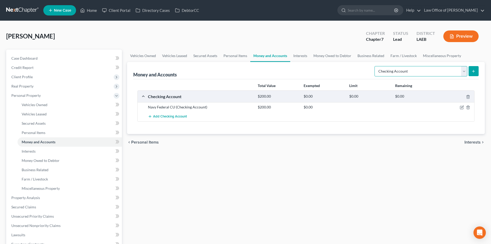
click at [412, 70] on select "Select Account Type Brokerage Cash on Hand Certificates of Deposit Checking Acc…" at bounding box center [421, 71] width 93 height 10
click at [376, 66] on select "Select Account Type Brokerage Cash on Hand Certificates of Deposit Checking Acc…" at bounding box center [421, 71] width 93 height 10
click at [474, 74] on button "submit" at bounding box center [474, 71] width 10 height 10
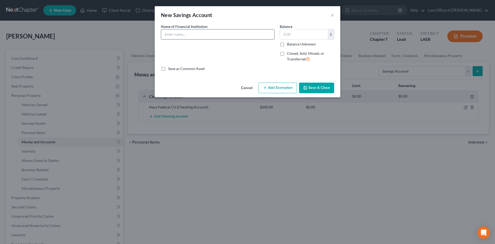
click at [190, 35] on input "text" at bounding box center [217, 34] width 113 height 10
click at [301, 36] on input "text" at bounding box center [304, 34] width 48 height 10
click at [317, 90] on button "Save & Close" at bounding box center [316, 88] width 35 height 11
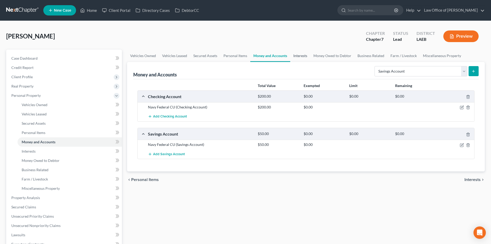
click at [302, 59] on link "Interests" at bounding box center [300, 56] width 20 height 12
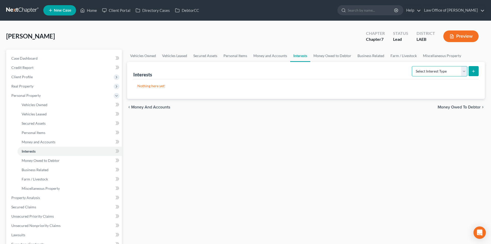
click at [439, 69] on select "Select Interest Type 401K Annuity Bond Education IRA Government Bond Government…" at bounding box center [439, 71] width 55 height 10
click at [413, 66] on select "Select Interest Type 401K Annuity Bond Education IRA Government Bond Government…" at bounding box center [439, 71] width 55 height 10
click at [470, 74] on button "submit" at bounding box center [474, 71] width 10 height 10
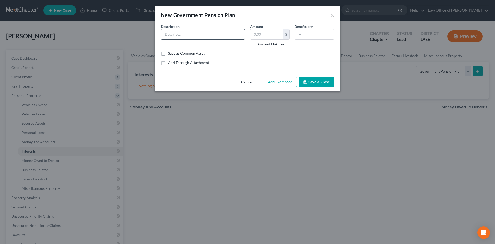
click at [223, 38] on input "text" at bounding box center [203, 34] width 84 height 10
click at [281, 84] on button "Add Exemption" at bounding box center [278, 82] width 38 height 11
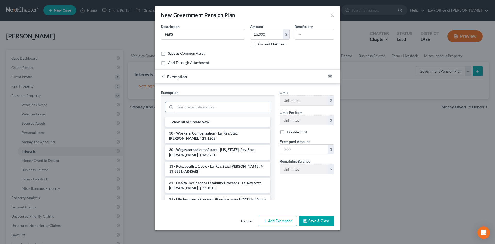
click at [202, 109] on input "search" at bounding box center [222, 107] width 95 height 10
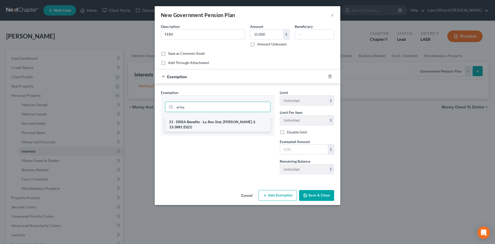
click at [203, 120] on li "21 - ERISA Benefits - La. Rev. Stat. Ann. § 13:3881 (D)(1)" at bounding box center [218, 124] width 106 height 14
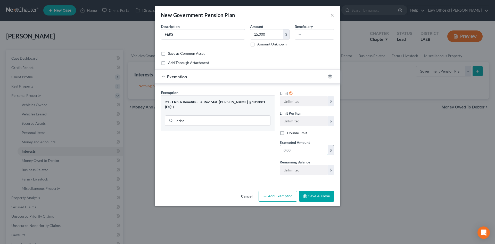
click at [290, 153] on input "text" at bounding box center [304, 150] width 48 height 10
drag, startPoint x: 321, startPoint y: 195, endPoint x: 325, endPoint y: 194, distance: 3.5
click at [322, 195] on button "Save & Close" at bounding box center [316, 196] width 35 height 11
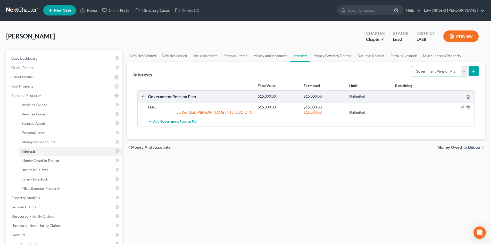
click at [442, 75] on select "Select Interest Type 401K Annuity Bond Education IRA Government Bond Government…" at bounding box center [439, 71] width 55 height 10
click at [443, 75] on select "Select Interest Type 401K Annuity Bond Education IRA Government Bond Government…" at bounding box center [439, 71] width 55 height 10
click at [476, 71] on button "submit" at bounding box center [474, 71] width 10 height 10
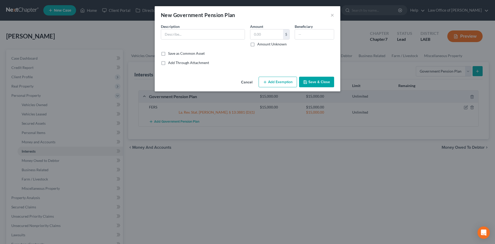
click at [203, 40] on div "Description *" at bounding box center [202, 35] width 89 height 23
click at [198, 37] on input "text" at bounding box center [203, 34] width 84 height 10
click at [271, 34] on input "text" at bounding box center [267, 34] width 33 height 10
click at [274, 84] on button "Add Exemption" at bounding box center [278, 82] width 38 height 11
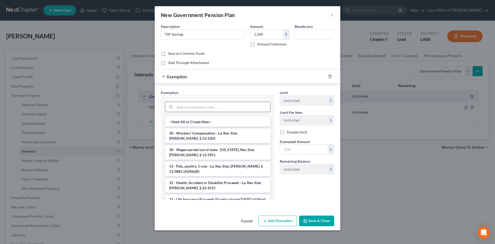
click at [188, 103] on input "search" at bounding box center [222, 107] width 95 height 10
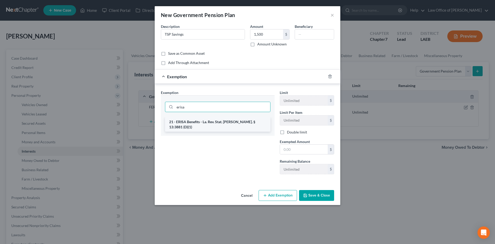
click at [195, 121] on li "21 - ERISA Benefits - La. Rev. Stat. Ann. § 13:3881 (D)(1)" at bounding box center [218, 124] width 106 height 14
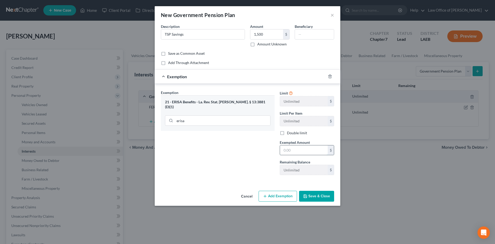
drag, startPoint x: 311, startPoint y: 151, endPoint x: 309, endPoint y: 149, distance: 3.5
click at [311, 151] on input "text" at bounding box center [304, 150] width 48 height 10
click at [318, 196] on button "Save & Close" at bounding box center [316, 196] width 35 height 11
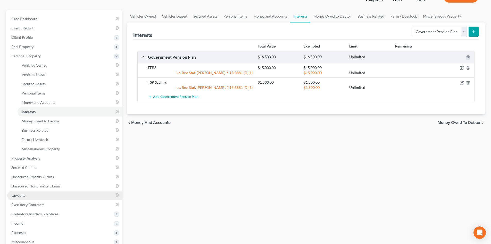
scroll to position [52, 0]
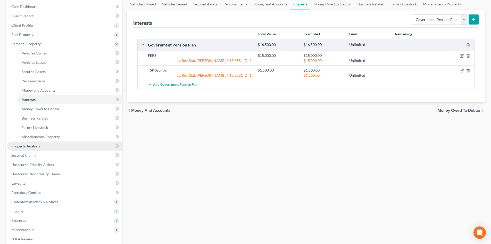
click at [28, 146] on span "Property Analysis" at bounding box center [25, 146] width 29 height 4
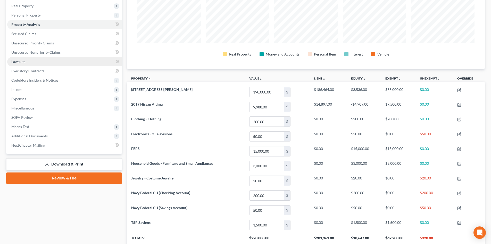
scroll to position [68, 0]
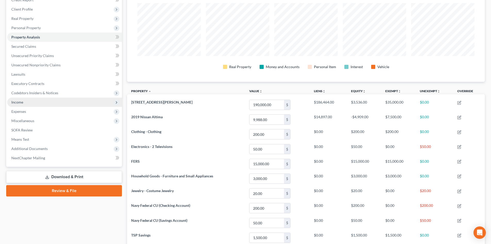
click at [16, 104] on span "Income" at bounding box center [64, 102] width 115 height 9
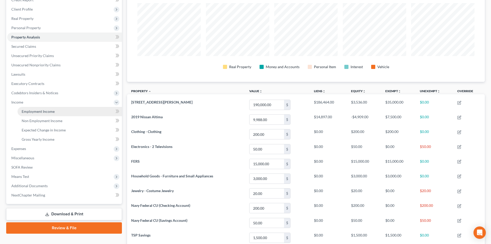
click at [30, 112] on span "Employment Income" at bounding box center [38, 111] width 33 height 4
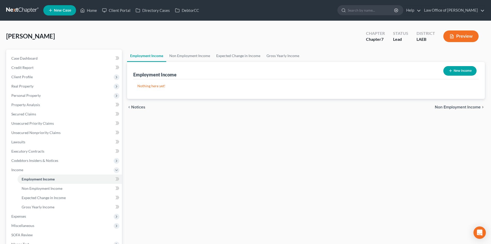
click at [456, 71] on button "New Income" at bounding box center [460, 71] width 33 height 10
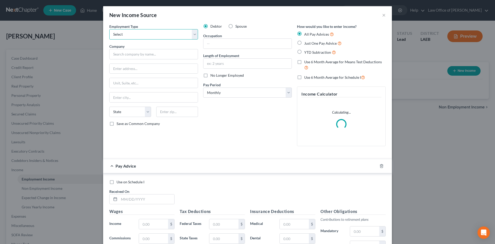
click at [126, 38] on select "Select Full or Part Time Employment Self Employment" at bounding box center [153, 34] width 89 height 10
click at [109, 29] on select "Select Full or Part Time Employment Self Employment" at bounding box center [153, 34] width 89 height 10
click at [128, 55] on input "text" at bounding box center [153, 54] width 89 height 10
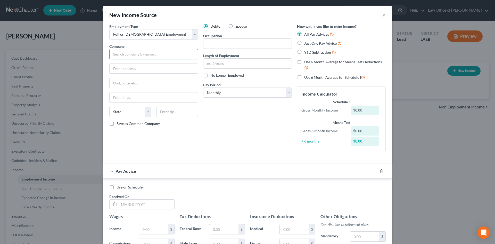
click at [142, 56] on input "text" at bounding box center [153, 54] width 89 height 10
click at [228, 46] on input "text" at bounding box center [248, 44] width 88 height 10
drag, startPoint x: 226, startPoint y: 135, endPoint x: 222, endPoint y: 113, distance: 22.3
click at [226, 135] on div "Debtor Spouse Occupation Length of Employment No Longer Employed Pay Period * S…" at bounding box center [248, 90] width 94 height 132
click at [214, 44] on input "text" at bounding box center [248, 44] width 88 height 10
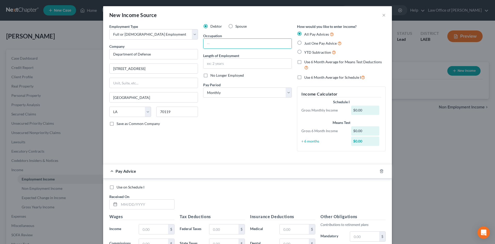
click at [216, 69] on div "Debtor Spouse Occupation Length of Employment No Longer Employed Pay Period * S…" at bounding box center [248, 90] width 94 height 132
click at [216, 63] on input "text" at bounding box center [248, 64] width 88 height 10
click at [221, 44] on input "text" at bounding box center [248, 44] width 88 height 10
click at [317, 41] on span "Just One Pay Advice" at bounding box center [320, 43] width 33 height 4
click at [310, 41] on input "Just One Pay Advice" at bounding box center [307, 41] width 3 height 3
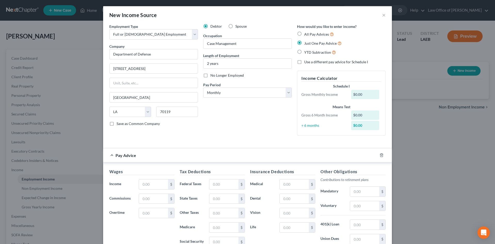
click at [231, 122] on div "Debtor Spouse Occupation Case Management Length of Employment 2 years No Longer…" at bounding box center [248, 82] width 94 height 116
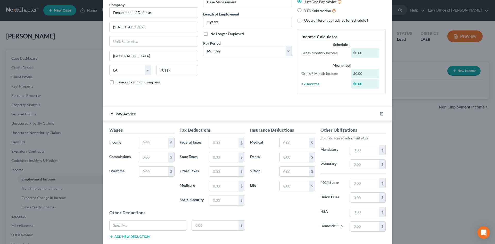
scroll to position [52, 0]
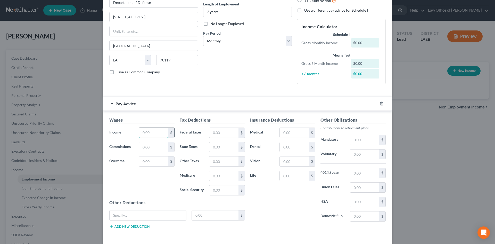
click at [150, 136] on div "Wages Income * $ Commissions $ Overtime $" at bounding box center [142, 158] width 70 height 83
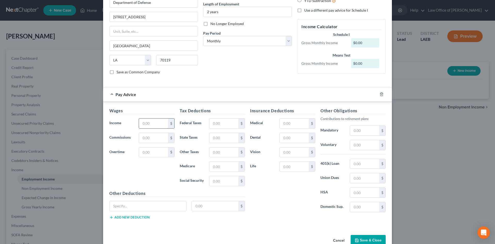
click at [160, 120] on input "text" at bounding box center [153, 123] width 29 height 10
click at [220, 128] on input "text" at bounding box center [223, 123] width 29 height 10
click at [219, 168] on input "text" at bounding box center [223, 166] width 29 height 10
drag, startPoint x: 219, startPoint y: 168, endPoint x: 207, endPoint y: 168, distance: 11.4
click at [209, 168] on div "170 $" at bounding box center [227, 166] width 36 height 10
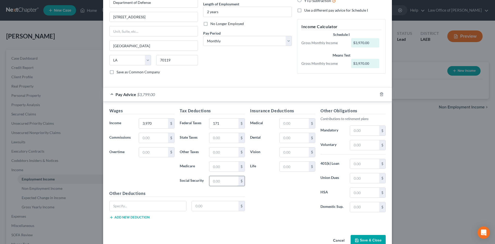
click at [215, 182] on input "text" at bounding box center [223, 181] width 29 height 10
click at [357, 130] on input "text" at bounding box center [364, 131] width 29 height 10
click at [288, 140] on input "text" at bounding box center [294, 138] width 29 height 10
click at [215, 141] on input "text" at bounding box center [223, 138] width 29 height 10
drag, startPoint x: 220, startPoint y: 167, endPoint x: 215, endPoint y: 169, distance: 5.8
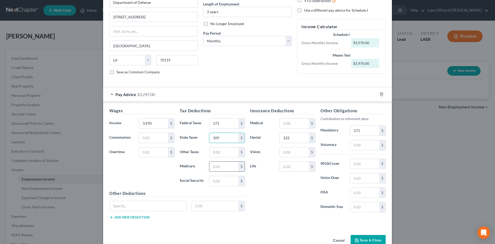
click at [220, 169] on input "text" at bounding box center [223, 166] width 29 height 10
click at [293, 195] on div "Insurance Deductions Medical $ Dental 222 $ Vision $ Life $" at bounding box center [283, 162] width 70 height 109
click at [293, 167] on input "text" at bounding box center [294, 166] width 29 height 10
click at [266, 198] on div "Insurance Deductions Medical $ Dental 222 $ Vision $ Life $" at bounding box center [283, 162] width 70 height 109
click at [154, 207] on input "text" at bounding box center [148, 206] width 77 height 10
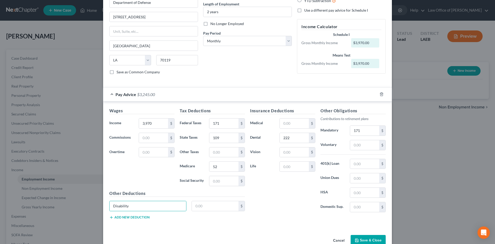
click at [201, 211] on div "Disability $" at bounding box center [177, 208] width 141 height 14
click at [203, 207] on input "text" at bounding box center [215, 206] width 47 height 10
click at [277, 189] on div "Insurance Deductions Medical $ Dental 222 $ Vision $ Life $" at bounding box center [283, 162] width 70 height 109
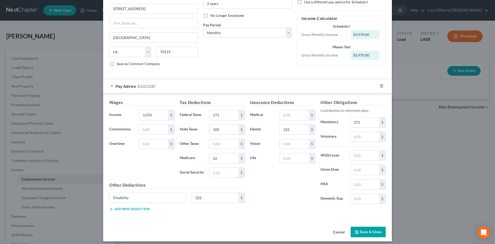
scroll to position [63, 0]
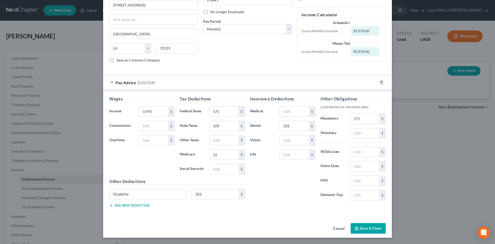
click at [371, 229] on button "Save & Close" at bounding box center [368, 228] width 35 height 11
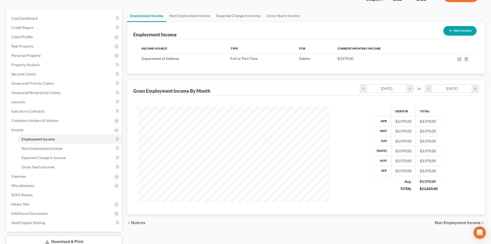
scroll to position [52, 0]
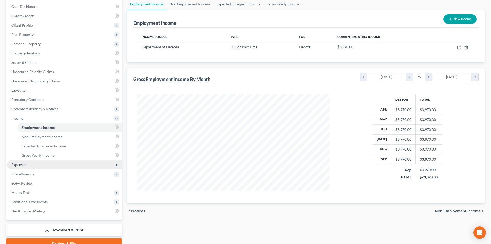
click at [26, 164] on span "Expenses" at bounding box center [18, 164] width 15 height 4
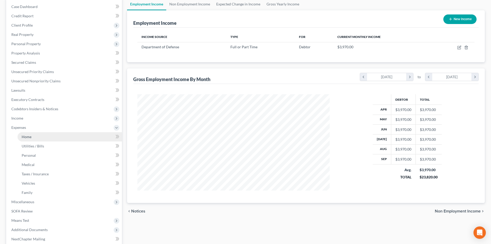
click at [34, 136] on link "Home" at bounding box center [70, 136] width 104 height 9
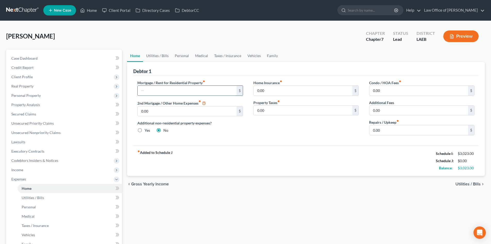
click at [159, 88] on input "text" at bounding box center [187, 91] width 99 height 10
click at [161, 56] on link "Utilities / Bills" at bounding box center [157, 56] width 29 height 12
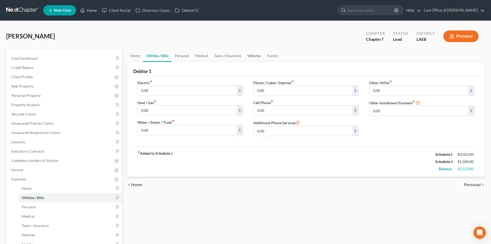
click at [252, 57] on link "Vehicles" at bounding box center [255, 56] width 20 height 12
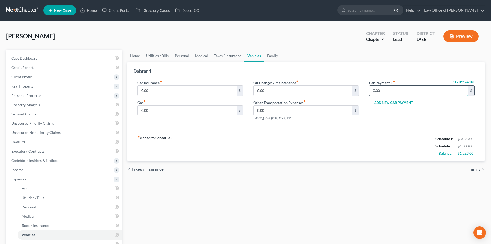
click at [397, 88] on input "0.00" at bounding box center [419, 91] width 99 height 10
click at [159, 91] on input "0.00" at bounding box center [187, 91] width 99 height 10
click at [171, 56] on link "Utilities / Bills" at bounding box center [157, 56] width 29 height 12
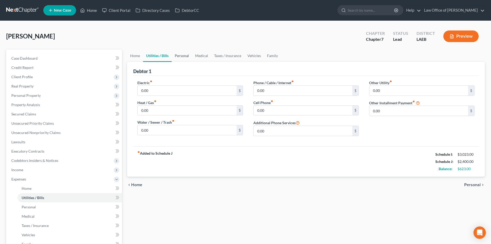
click at [181, 55] on link "Personal" at bounding box center [182, 56] width 20 height 12
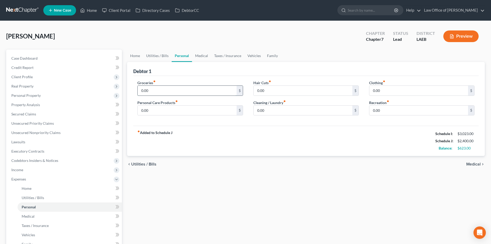
click at [162, 86] on input "0.00" at bounding box center [187, 91] width 99 height 10
click at [153, 59] on link "Utilities / Bills" at bounding box center [157, 56] width 29 height 12
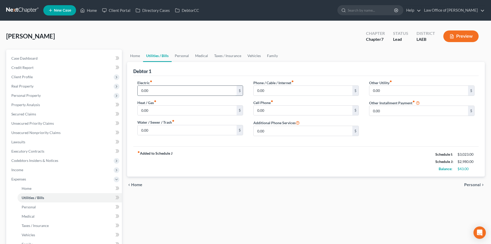
click at [156, 88] on input "0.00" at bounding box center [187, 91] width 99 height 10
click at [307, 153] on div "fiber_manual_record Added to Schedule J Schedule I: $3,023.00 Schedule J: $3,34…" at bounding box center [306, 161] width 346 height 30
click at [136, 55] on link "Home" at bounding box center [135, 56] width 16 height 12
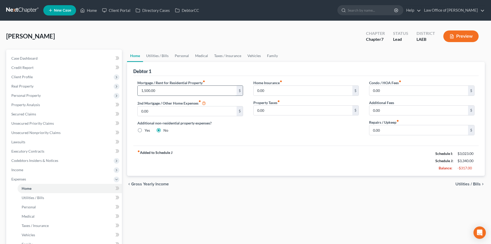
click at [175, 92] on input "1,500.00" at bounding box center [187, 91] width 99 height 10
click at [334, 134] on div "Home Insurance fiber_manual_record 0.00 $ Property Taxes fiber_manual_record 0.…" at bounding box center [306, 109] width 116 height 59
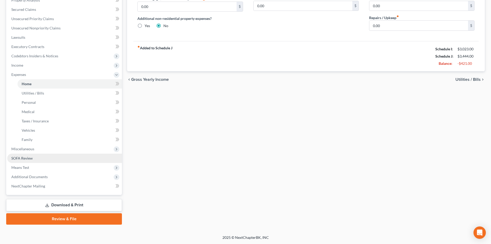
scroll to position [105, 0]
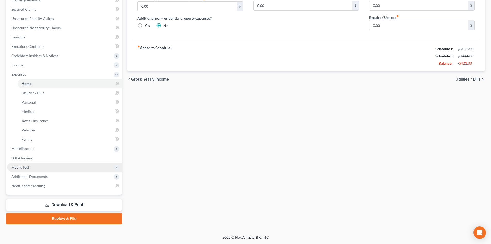
click at [24, 168] on span "Means Test" at bounding box center [20, 167] width 18 height 4
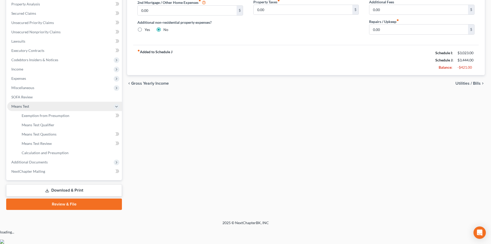
scroll to position [86, 0]
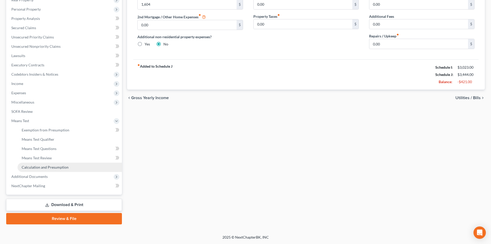
click at [40, 167] on span "Calculation and Presumption" at bounding box center [45, 167] width 47 height 4
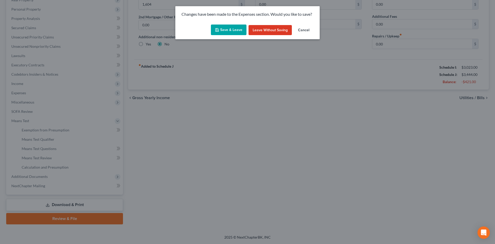
click at [222, 33] on button "Save & Leave" at bounding box center [229, 30] width 36 height 11
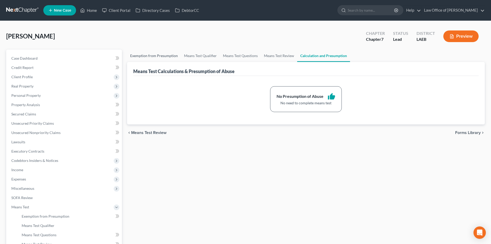
click at [146, 58] on link "Exemption from Presumption" at bounding box center [154, 56] width 54 height 12
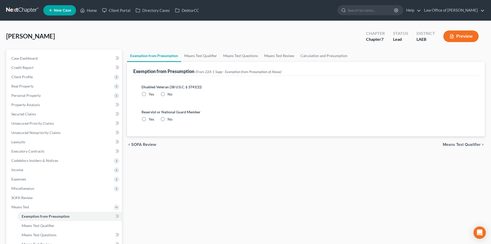
click at [168, 95] on label "No" at bounding box center [170, 94] width 5 height 5
click at [170, 95] on input "No" at bounding box center [171, 93] width 3 height 3
click at [168, 118] on label "No" at bounding box center [170, 119] width 5 height 5
click at [170, 118] on input "No" at bounding box center [171, 118] width 3 height 3
click at [197, 57] on link "Means Test Qualifier" at bounding box center [200, 56] width 39 height 12
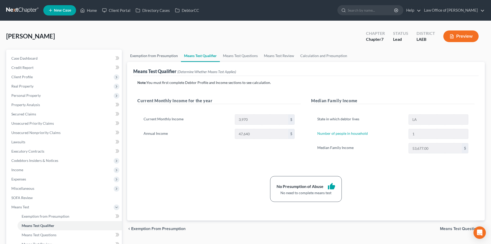
click at [151, 54] on link "Exemption from Presumption" at bounding box center [154, 56] width 54 height 12
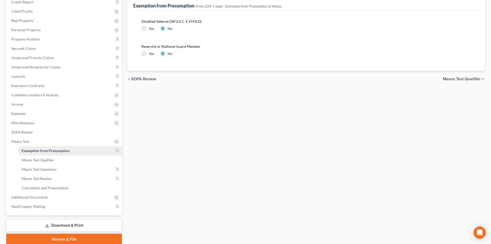
scroll to position [86, 0]
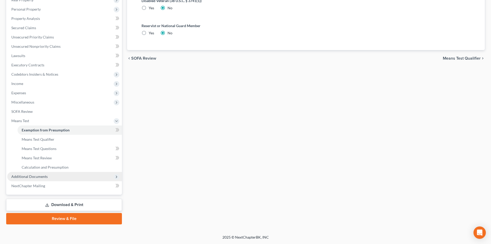
click at [40, 179] on span "Additional Documents" at bounding box center [64, 176] width 115 height 9
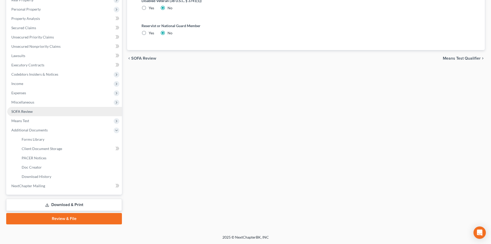
click at [27, 111] on span "SOFA Review" at bounding box center [21, 111] width 21 height 4
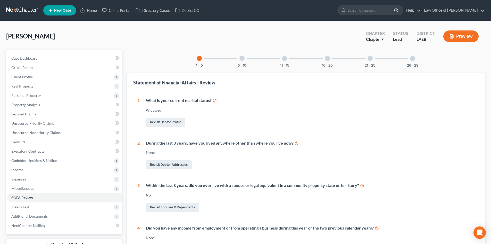
click at [242, 60] on div at bounding box center [242, 58] width 5 height 5
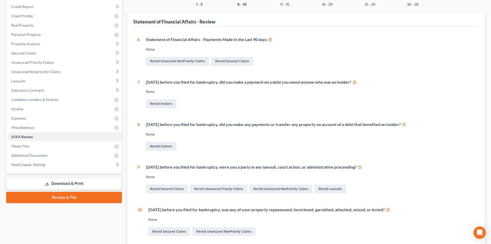
scroll to position [52, 0]
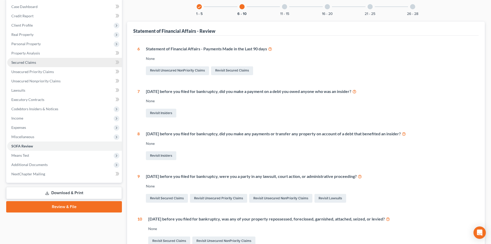
click at [22, 62] on span "Secured Claims" at bounding box center [23, 62] width 25 height 4
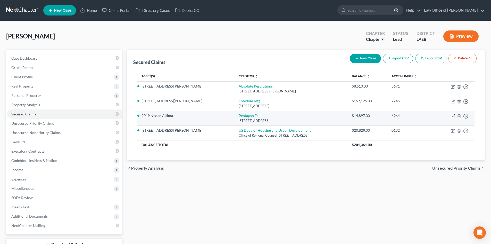
click at [452, 116] on icon "button" at bounding box center [452, 116] width 3 height 3
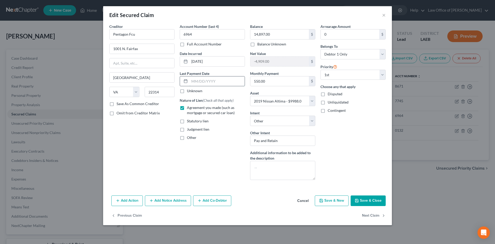
click at [202, 79] on input "text" at bounding box center [217, 81] width 55 height 10
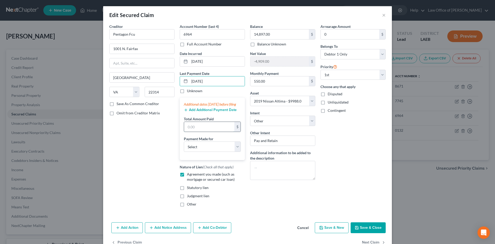
click at [191, 132] on input "text" at bounding box center [209, 127] width 50 height 10
click at [196, 152] on select "Select Car Credit Card Loan Repayment Mortgage Other Suppliers Or Vendors" at bounding box center [212, 146] width 57 height 10
click at [184, 147] on select "Select Car Credit Card Loan Repayment Mortgage Other Suppliers Or Vendors" at bounding box center [212, 146] width 57 height 10
click at [203, 112] on button "Add Additional Payment Date" at bounding box center [210, 110] width 53 height 4
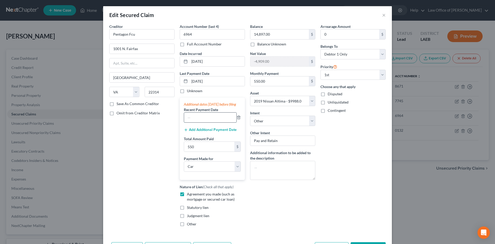
click at [204, 122] on input "text" at bounding box center [210, 117] width 52 height 10
click at [192, 132] on button "Add Additional Payment Date" at bounding box center [210, 130] width 53 height 4
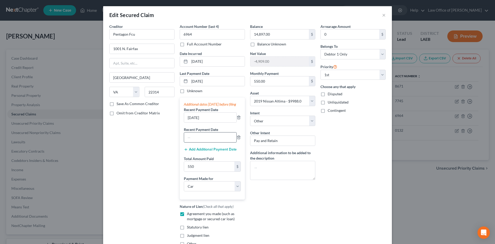
click at [195, 142] on input "text" at bounding box center [210, 137] width 52 height 10
click at [352, 156] on div "Arrearage Amount 0 $ Belongs To * Select Debtor 1 Only Debtor 2 Only Debtor 1 A…" at bounding box center [353, 137] width 70 height 227
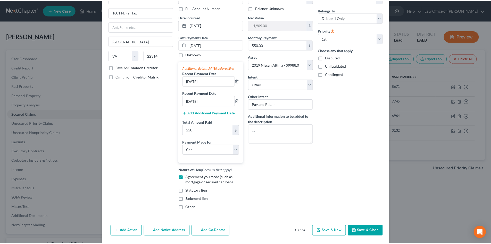
scroll to position [59, 0]
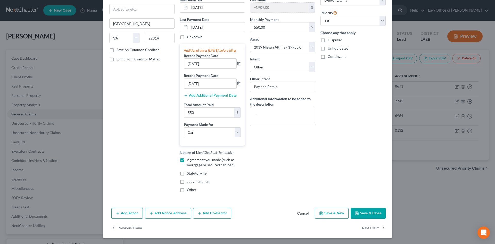
click at [366, 215] on button "Save & Close" at bounding box center [368, 213] width 35 height 11
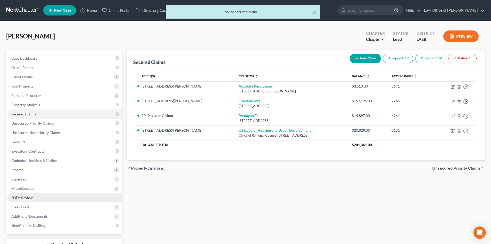
click at [34, 197] on link "SOFA Review" at bounding box center [64, 197] width 115 height 9
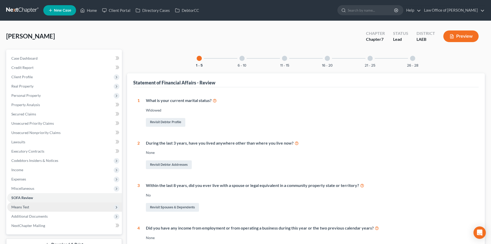
click at [23, 205] on span "Means Test" at bounding box center [20, 207] width 18 height 4
click at [286, 61] on div "11 - 15" at bounding box center [285, 59] width 18 height 18
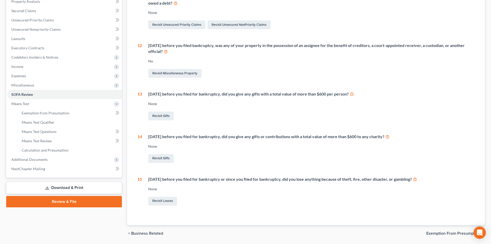
scroll to position [52, 0]
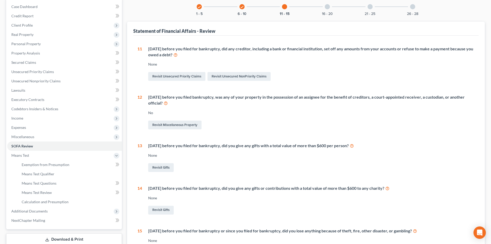
click at [239, 7] on div "check 6 - 10" at bounding box center [242, 7] width 18 height 18
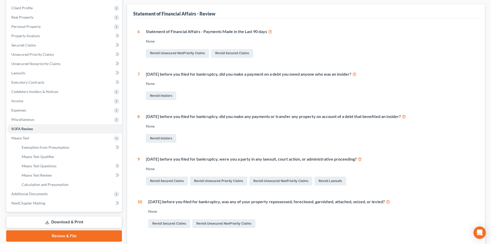
scroll to position [57, 0]
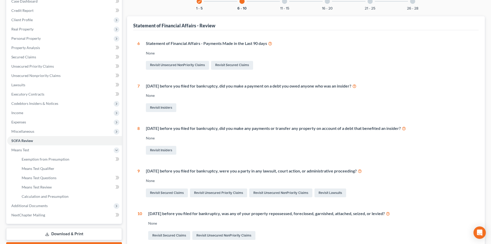
click at [200, 5] on div "check 1 - 5" at bounding box center [200, 2] width 18 height 18
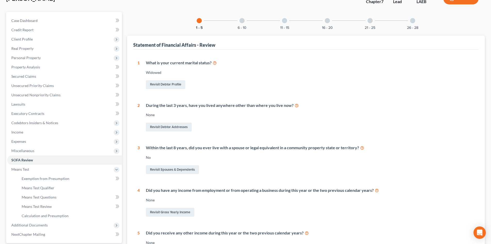
scroll to position [0, 0]
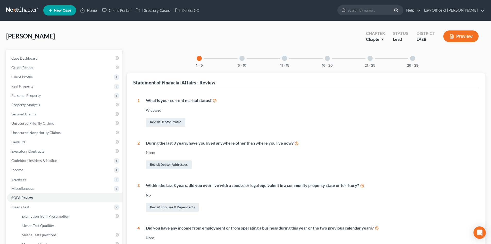
click at [243, 55] on div "6 - 10" at bounding box center [242, 59] width 18 height 18
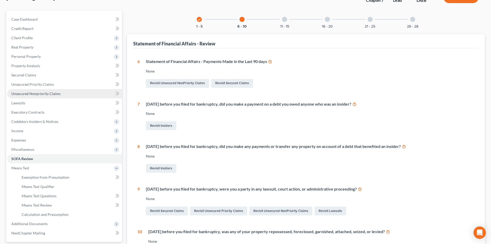
scroll to position [52, 0]
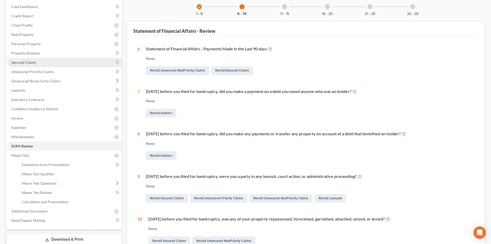
click at [22, 66] on link "Secured Claims" at bounding box center [64, 62] width 115 height 9
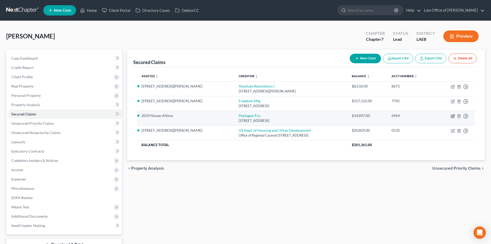
click at [454, 117] on icon "button" at bounding box center [453, 116] width 4 height 4
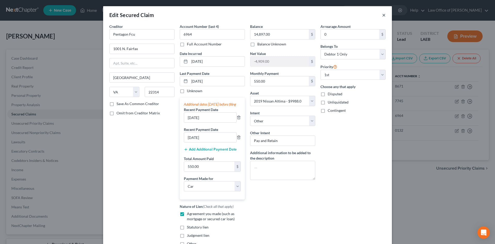
click at [383, 15] on button "×" at bounding box center [384, 15] width 4 height 6
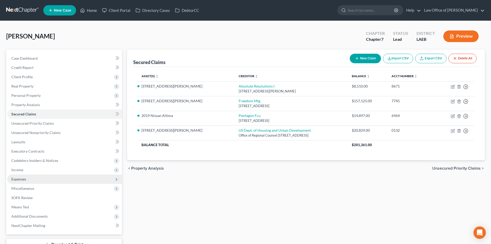
click at [25, 178] on span "Expenses" at bounding box center [18, 179] width 15 height 4
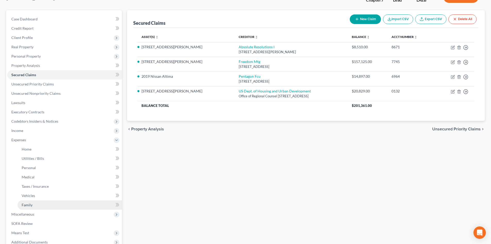
scroll to position [52, 0]
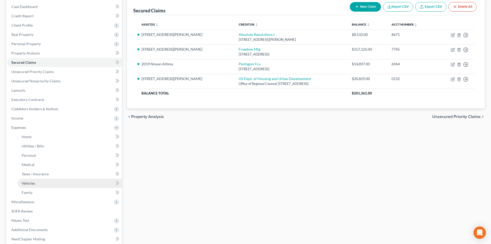
click at [29, 185] on span "Vehicles" at bounding box center [28, 183] width 13 height 4
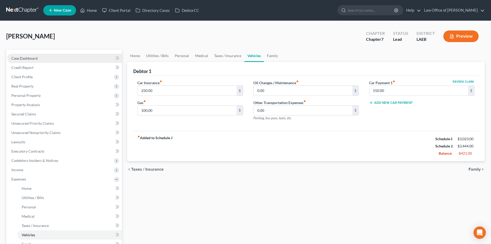
click at [26, 58] on span "Case Dashboard" at bounding box center [24, 58] width 26 height 4
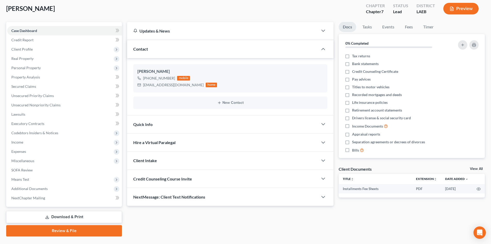
scroll to position [40, 0]
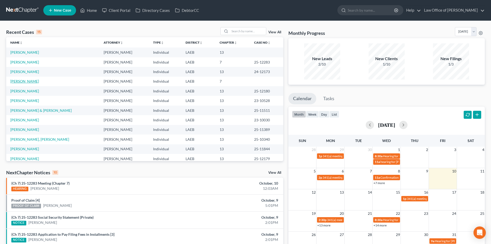
click at [18, 81] on link "[PERSON_NAME]" at bounding box center [24, 81] width 29 height 4
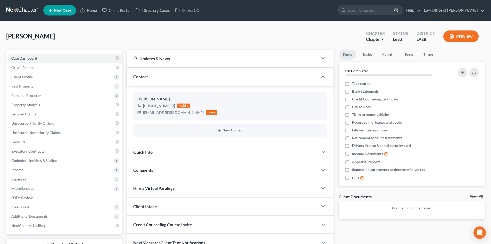
click at [22, 8] on link at bounding box center [22, 10] width 33 height 9
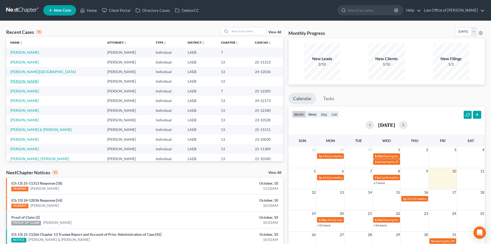
click at [23, 82] on link "[PERSON_NAME]" at bounding box center [24, 81] width 29 height 4
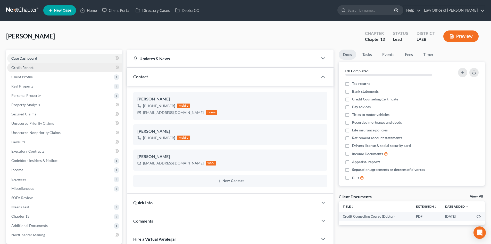
click at [21, 66] on span "Credit Report" at bounding box center [22, 67] width 22 height 4
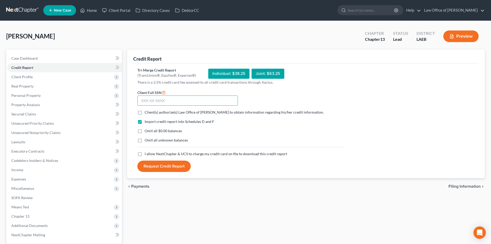
click at [170, 99] on input "text" at bounding box center [188, 100] width 101 height 10
